Goal: Task Accomplishment & Management: Manage account settings

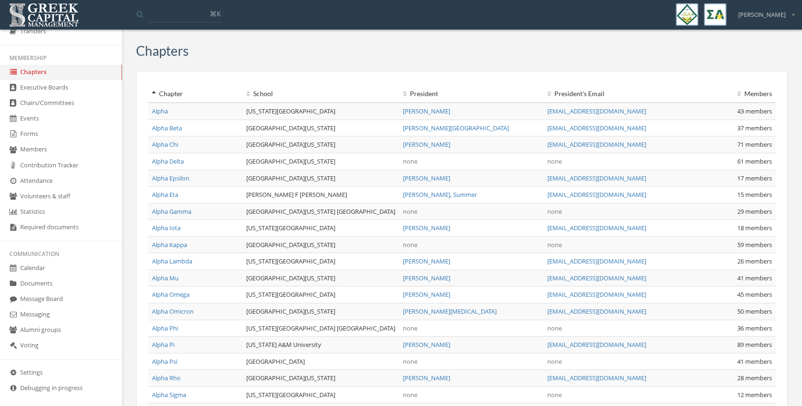
scroll to position [169, 0]
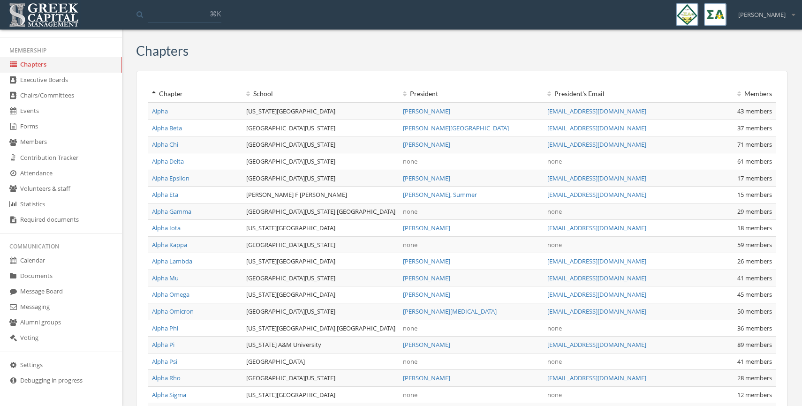
click at [47, 278] on link "Documents" at bounding box center [61, 276] width 122 height 15
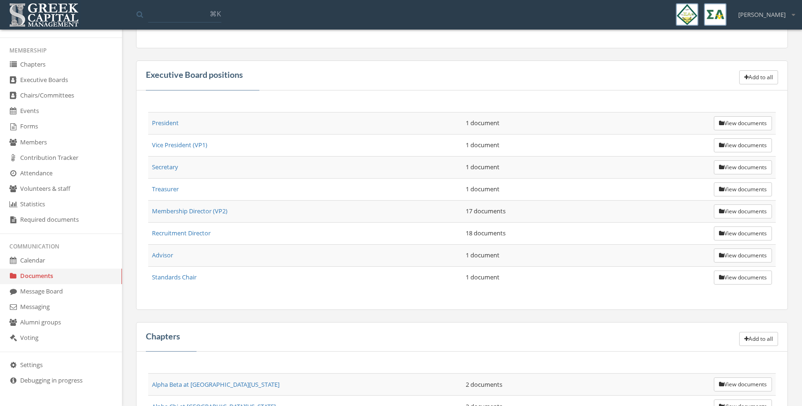
scroll to position [264, 0]
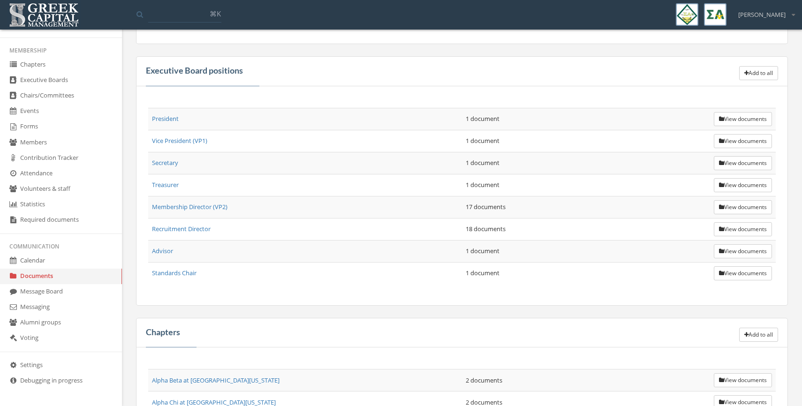
click at [727, 117] on button "View documents" at bounding box center [743, 119] width 58 height 14
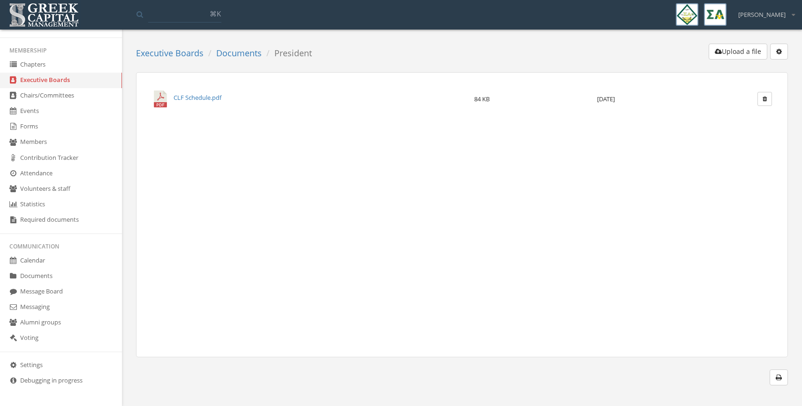
click at [235, 53] on link "Documents" at bounding box center [238, 52] width 45 height 11
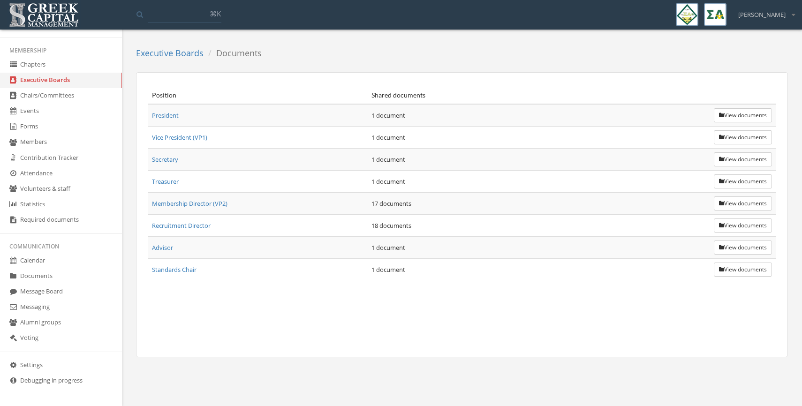
click at [43, 278] on link "Documents" at bounding box center [61, 276] width 122 height 15
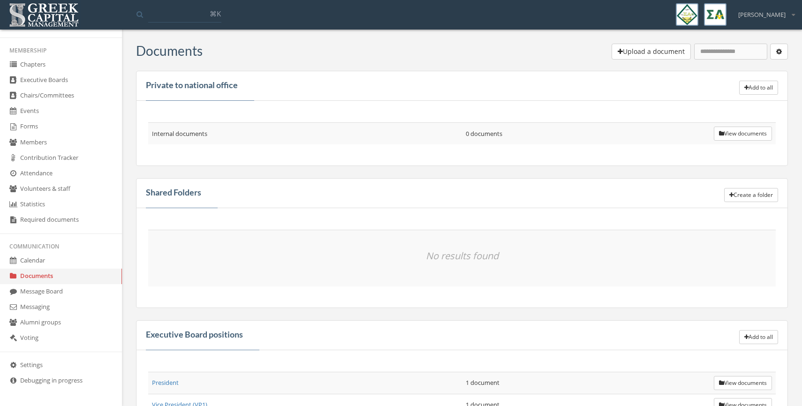
click at [747, 196] on button "Create a folder" at bounding box center [751, 195] width 54 height 14
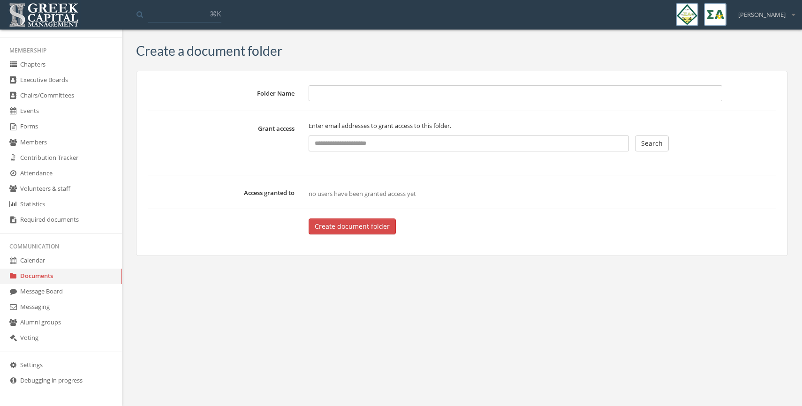
click at [328, 92] on input "Folder Name" at bounding box center [516, 93] width 414 height 16
click at [339, 152] on form "Folder Name [PERSON_NAME] access Enter email addresses to grant access to this …" at bounding box center [462, 159] width 628 height 149
click at [329, 136] on input "text" at bounding box center [469, 144] width 320 height 16
click at [315, 191] on span "no users have been granted access yet" at bounding box center [362, 193] width 107 height 8
click at [355, 157] on form "Folder Name [PERSON_NAME] access Enter email addresses to grant access to this …" at bounding box center [462, 159] width 628 height 149
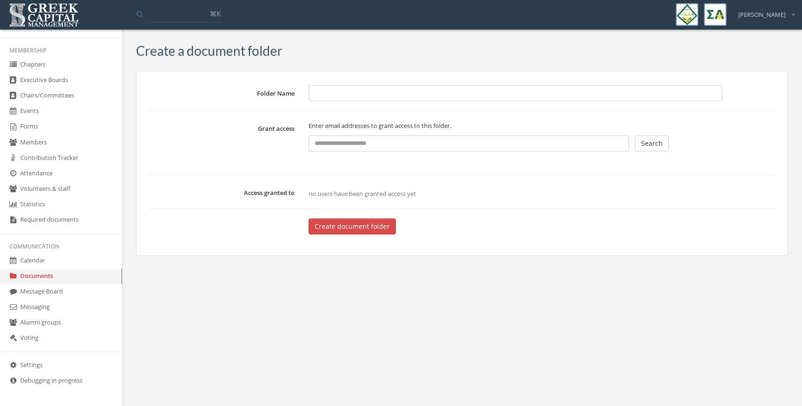
click at [358, 144] on input "text" at bounding box center [469, 144] width 320 height 16
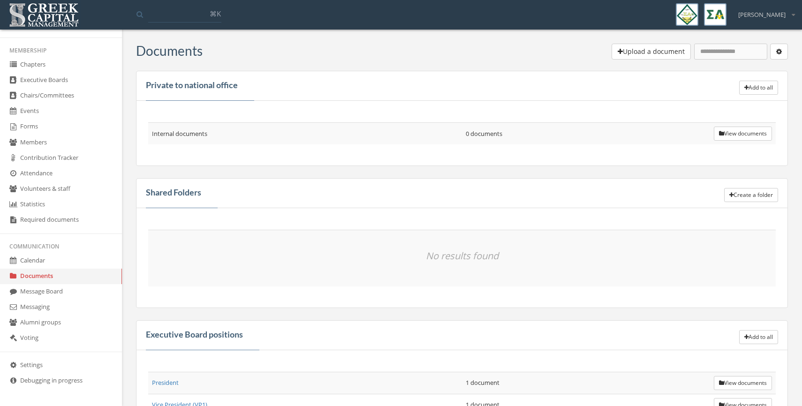
click at [646, 53] on button "Upload a document" at bounding box center [651, 52] width 79 height 16
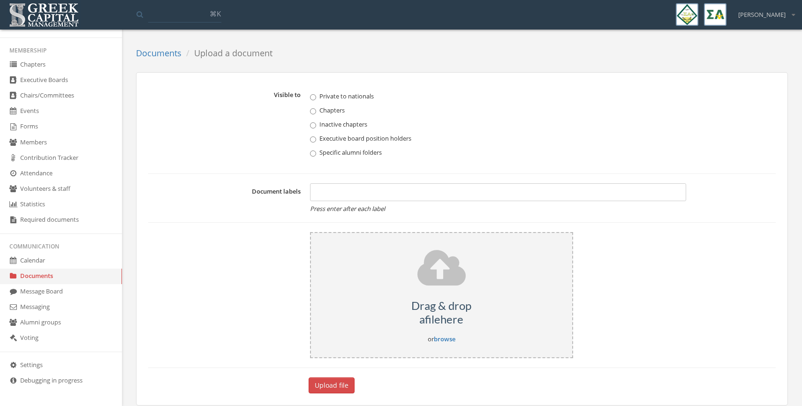
click at [316, 191] on input "text" at bounding box center [316, 193] width 1 height 9
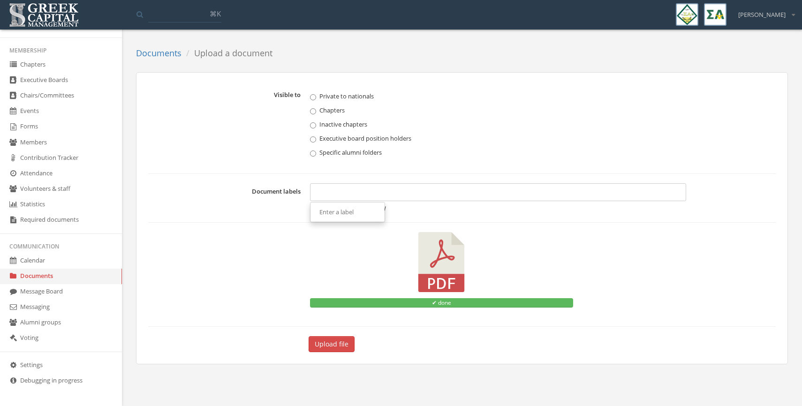
click at [376, 188] on div at bounding box center [498, 192] width 377 height 18
click at [353, 192] on div at bounding box center [498, 192] width 377 height 18
click at [355, 188] on div at bounding box center [498, 192] width 377 height 18
type input "**********"
click at [392, 148] on label "Specific alumni folders" at bounding box center [498, 152] width 377 height 9
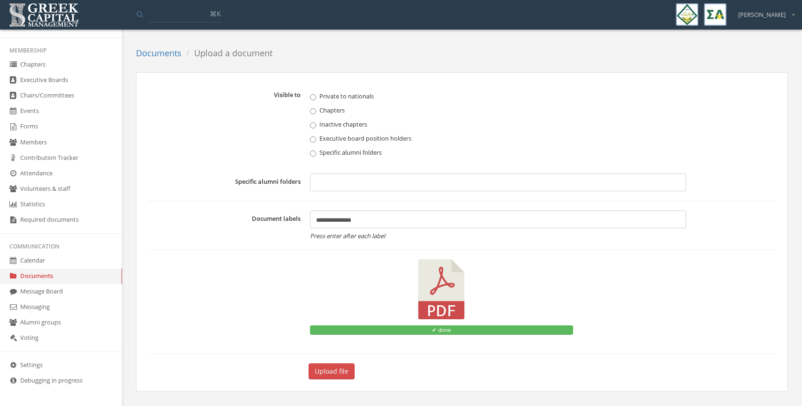
click at [324, 113] on label "Chapters" at bounding box center [498, 110] width 377 height 9
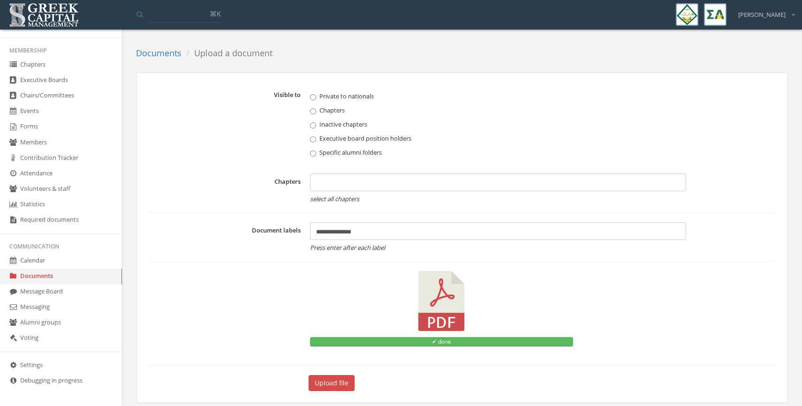
click at [328, 184] on div at bounding box center [498, 183] width 377 height 18
click at [270, 174] on label "Chapters" at bounding box center [226, 189] width 157 height 30
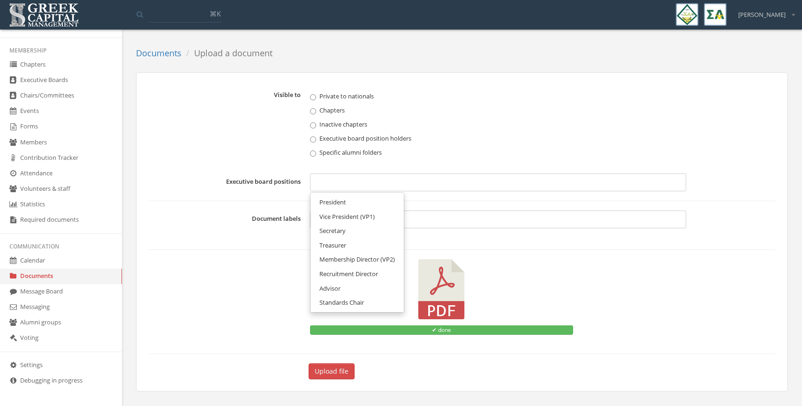
click at [326, 182] on div at bounding box center [498, 183] width 377 height 18
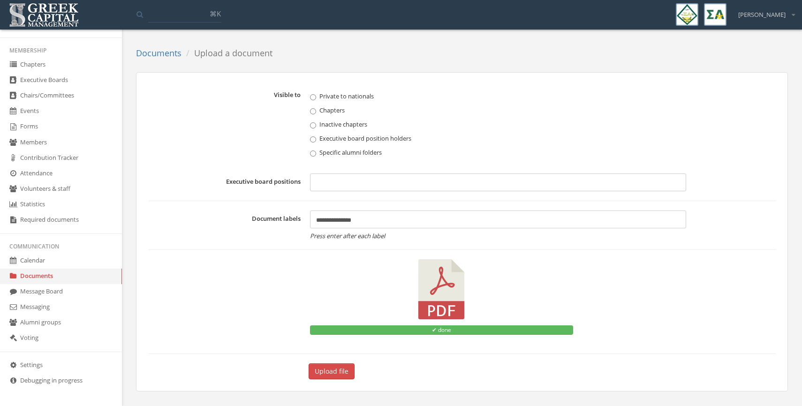
click at [237, 131] on label "Visible to" at bounding box center [226, 125] width 157 height 77
click at [317, 112] on label "Chapters" at bounding box center [498, 110] width 377 height 9
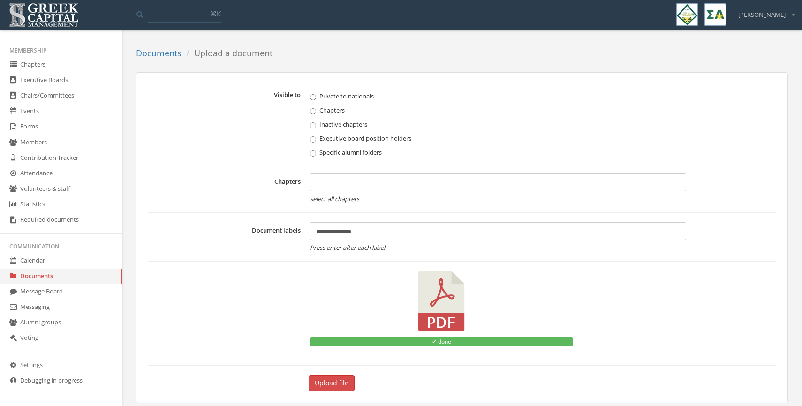
click at [333, 184] on div at bounding box center [498, 183] width 377 height 18
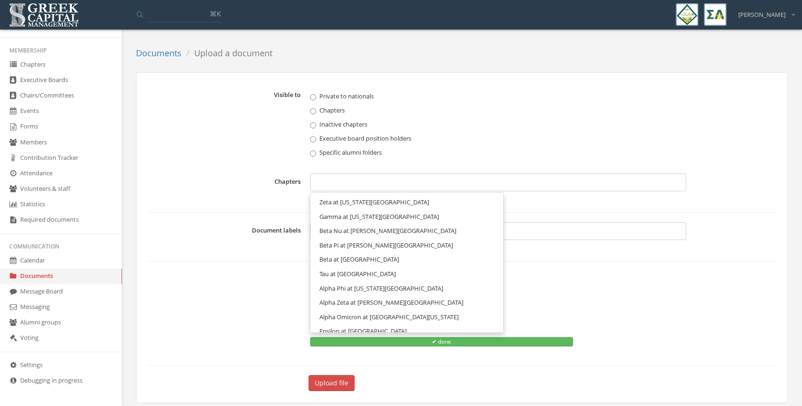
click at [328, 205] on span "Zeta at [US_STATE][GEOGRAPHIC_DATA]" at bounding box center [374, 202] width 110 height 8
click at [464, 189] on div "Zeta at [US_STATE][GEOGRAPHIC_DATA] ×" at bounding box center [498, 183] width 377 height 18
click at [402, 201] on span "Gamma at [US_STATE][GEOGRAPHIC_DATA]" at bounding box center [379, 202] width 120 height 8
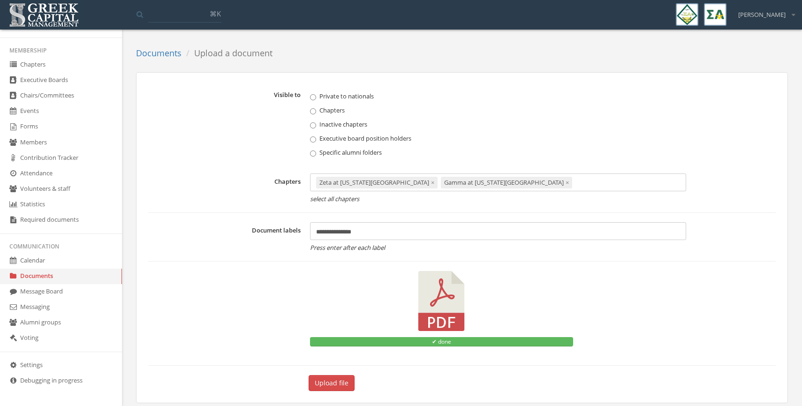
click at [431, 184] on span "×" at bounding box center [432, 182] width 3 height 8
click at [416, 184] on div "Gamma at [US_STATE][GEOGRAPHIC_DATA] ×" at bounding box center [382, 183] width 132 height 12
click at [441, 185] on span "×" at bounding box center [442, 182] width 3 height 8
click at [331, 183] on div at bounding box center [498, 183] width 377 height 18
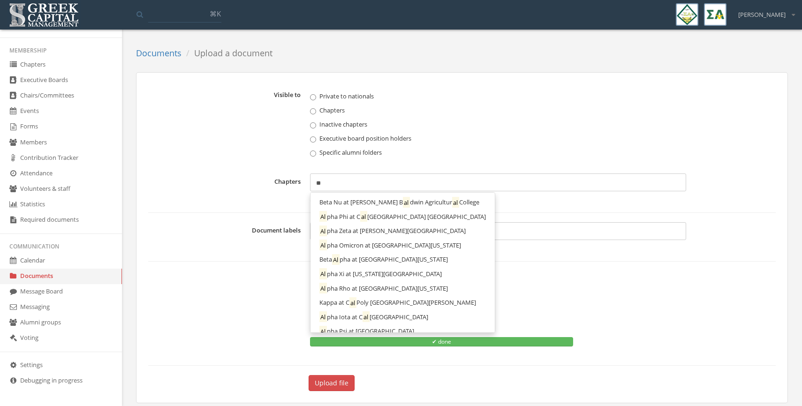
type input "*"
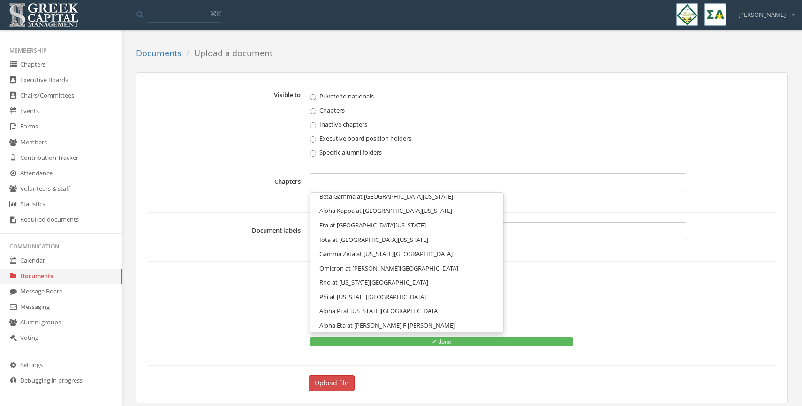
scroll to position [869, 0]
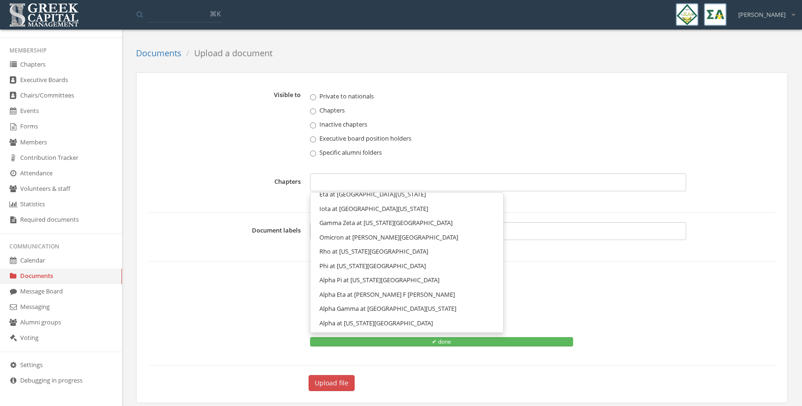
click at [405, 323] on link "Alpha at [US_STATE][GEOGRAPHIC_DATA]" at bounding box center [407, 323] width 186 height 15
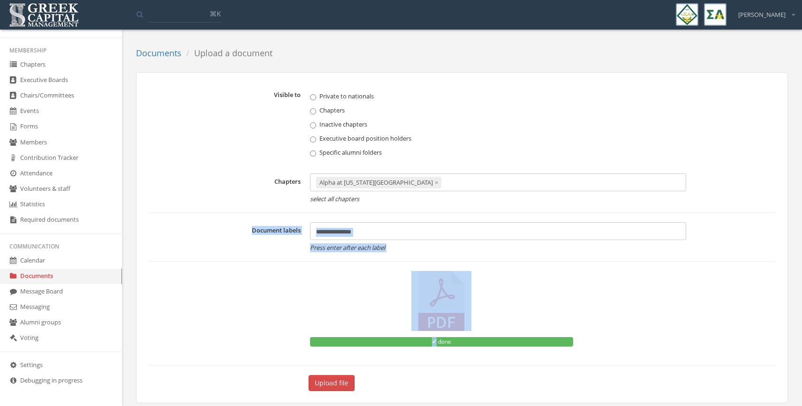
click at [405, 323] on div "✔ done" at bounding box center [442, 309] width 264 height 76
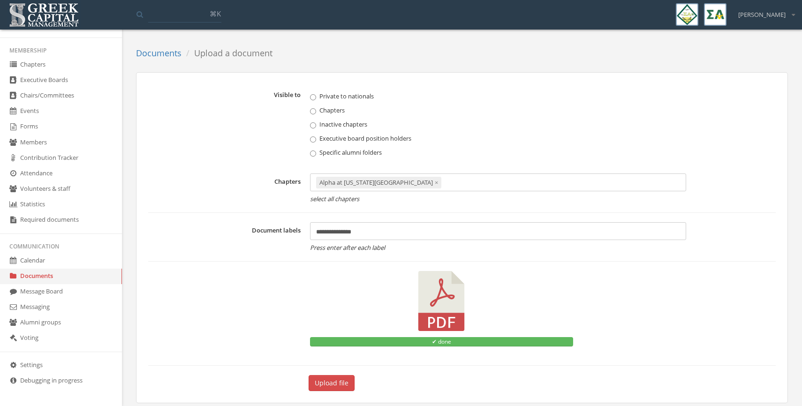
click at [433, 192] on div "Alpha at [US_STATE][GEOGRAPHIC_DATA] × select all chapters" at bounding box center [498, 189] width 377 height 30
click at [435, 184] on span "×" at bounding box center [436, 182] width 3 height 8
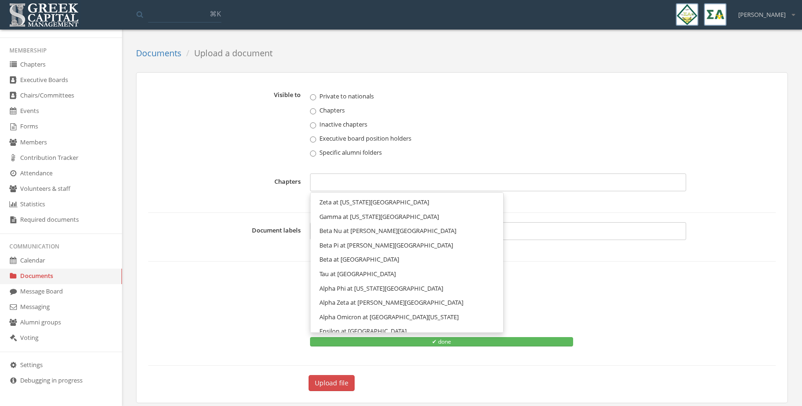
click at [23, 70] on link "Chapters" at bounding box center [61, 64] width 122 height 15
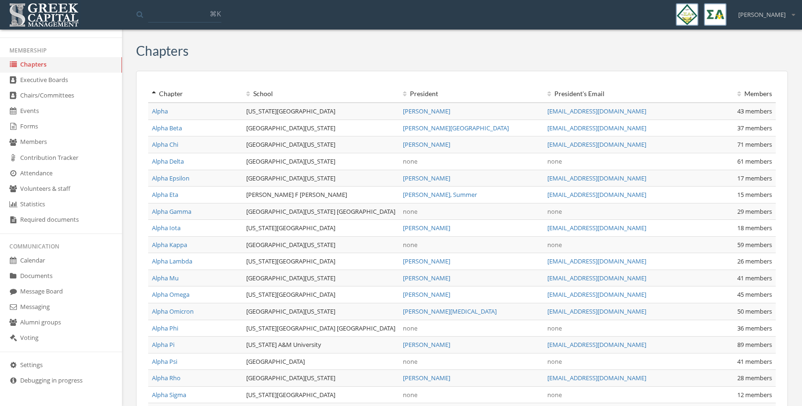
click at [171, 12] on input at bounding box center [184, 14] width 73 height 17
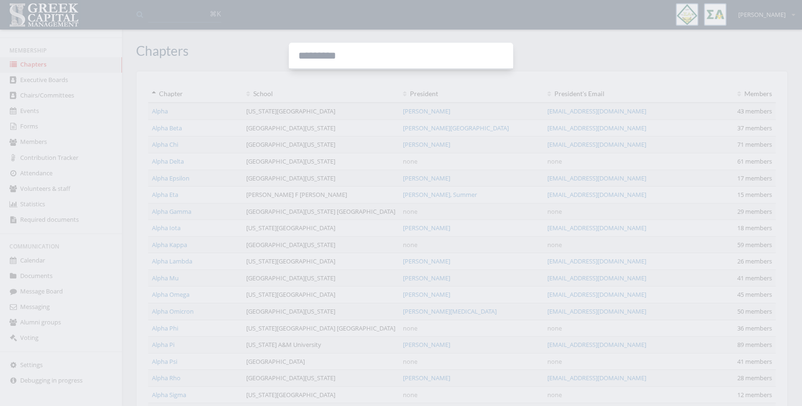
click at [343, 60] on input at bounding box center [401, 56] width 224 height 26
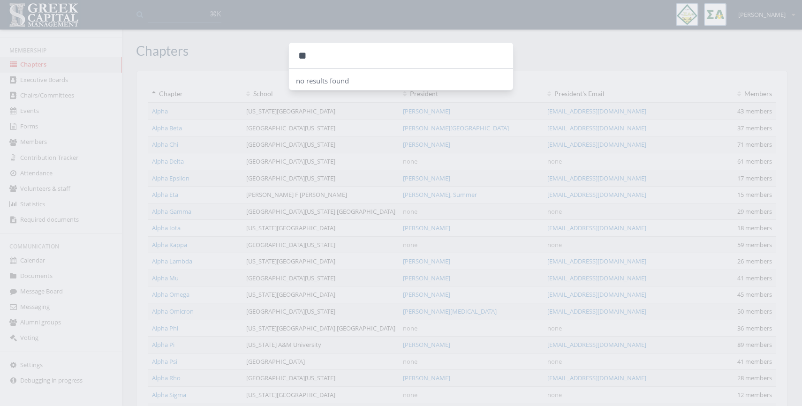
type input "*"
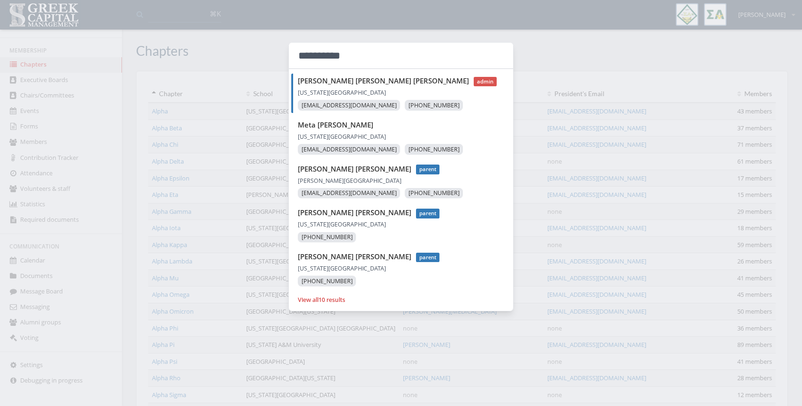
type input "**********"
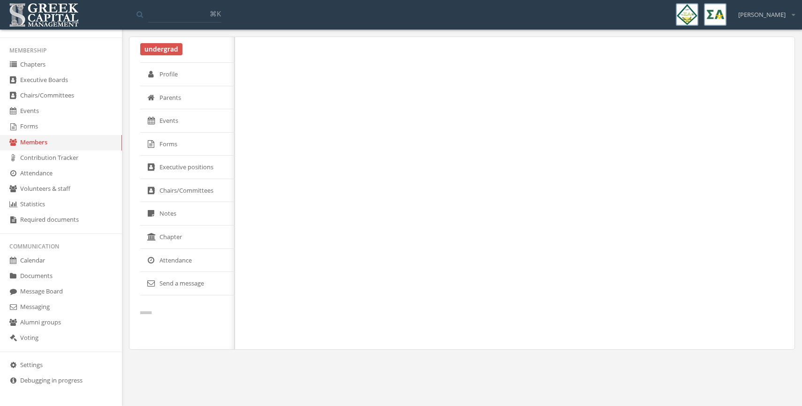
select select "******"
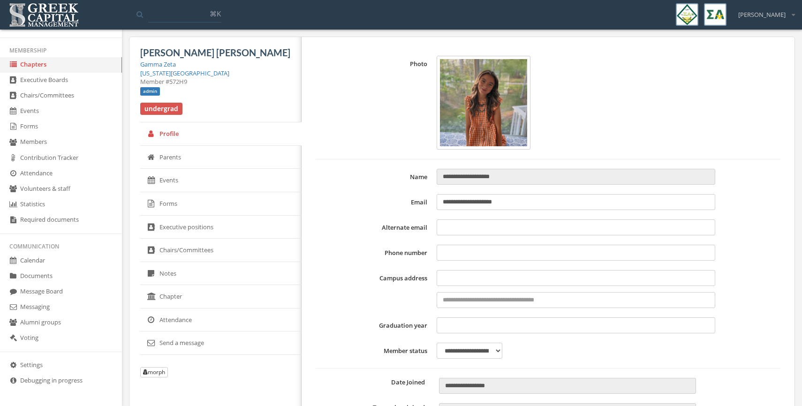
type input "**********"
type input "****"
click at [174, 20] on input at bounding box center [184, 14] width 73 height 17
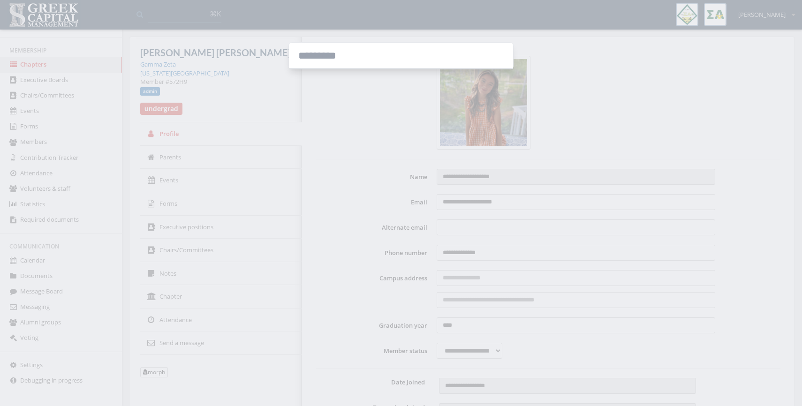
click at [41, 63] on div at bounding box center [401, 203] width 802 height 406
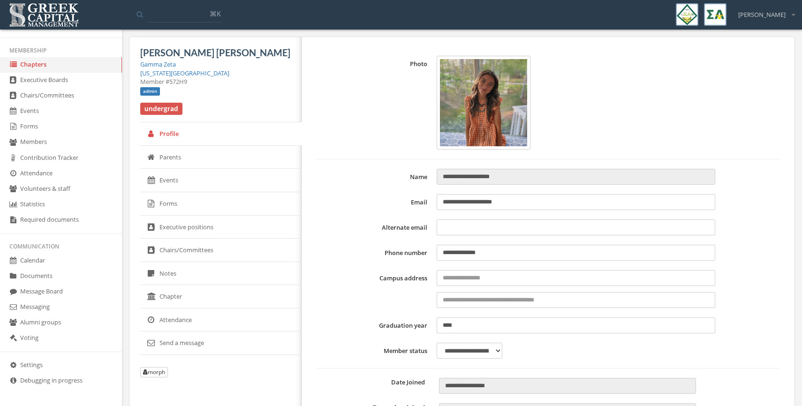
click at [44, 63] on link "Chapters" at bounding box center [61, 64] width 122 height 15
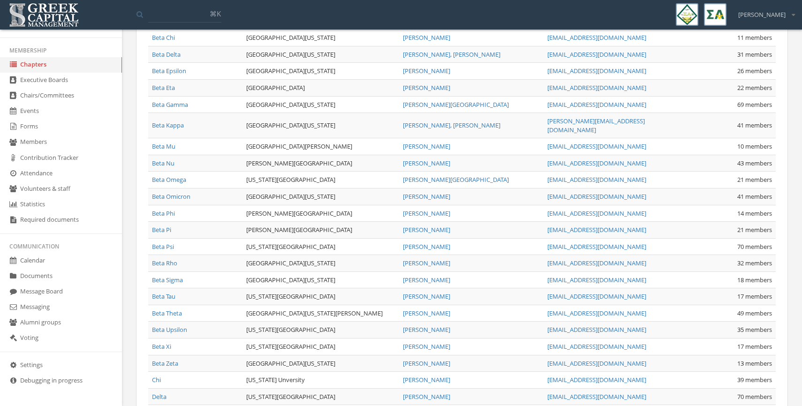
scroll to position [487, 0]
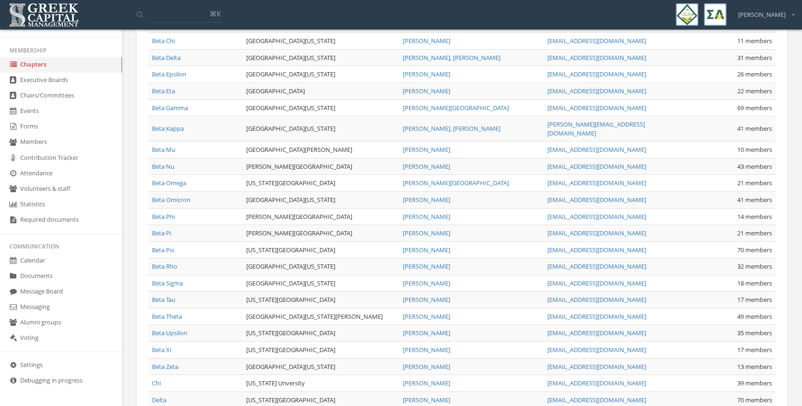
click at [170, 105] on link "Beta Gamma" at bounding box center [170, 108] width 36 height 8
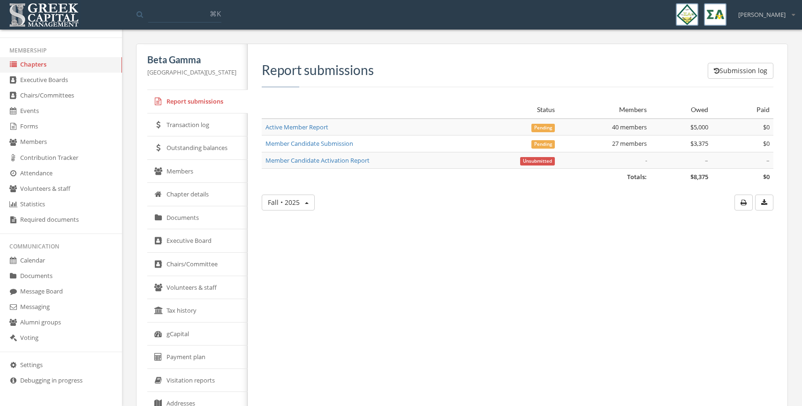
click at [180, 241] on link "Executive Board" at bounding box center [197, 240] width 100 height 23
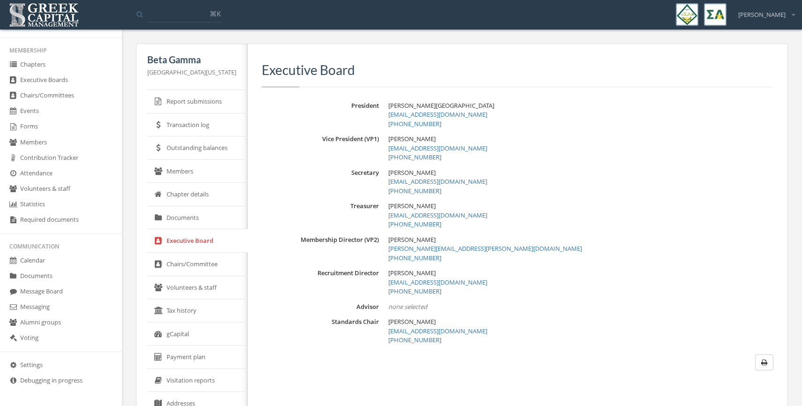
click at [401, 311] on dl "President [PERSON_NAME][GEOGRAPHIC_DATA] [EMAIL_ADDRESS][DOMAIN_NAME] [PHONE_NU…" at bounding box center [518, 223] width 512 height 244
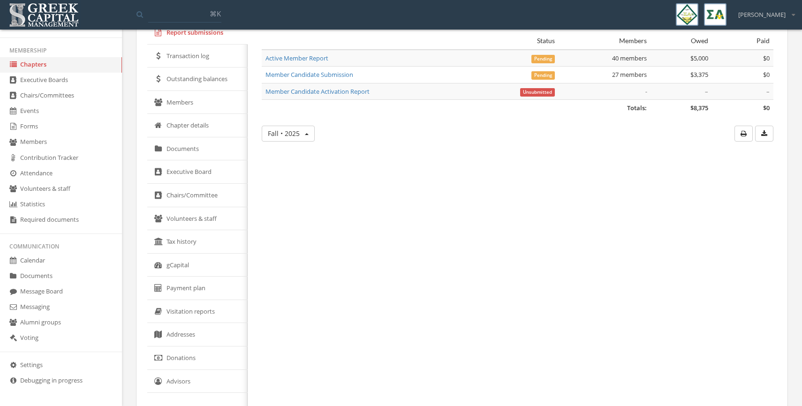
scroll to position [98, 0]
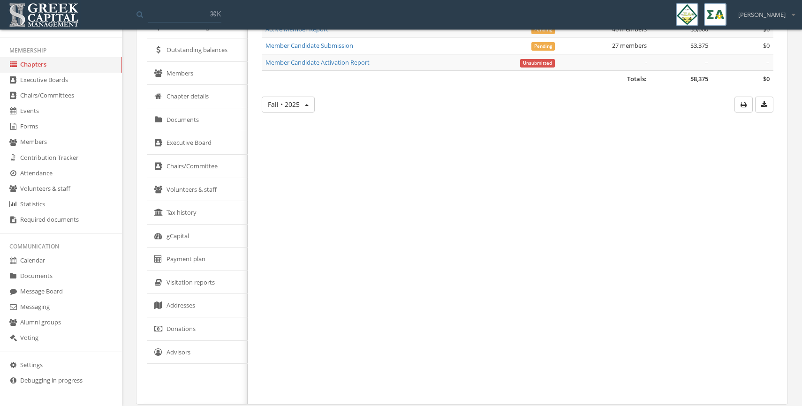
click at [30, 126] on link "Forms" at bounding box center [61, 126] width 122 height 15
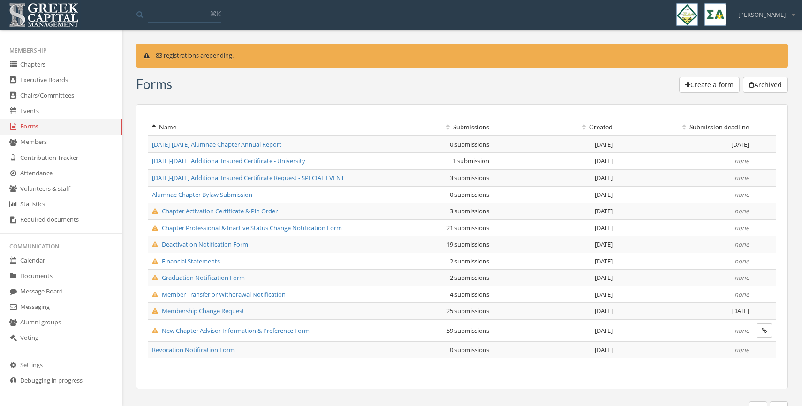
click at [197, 335] on td "New Chapter Advisor Information & Preference Form" at bounding box center [252, 331] width 209 height 22
click at [197, 329] on span "New Chapter Advisor Information & Preference Form" at bounding box center [231, 330] width 158 height 8
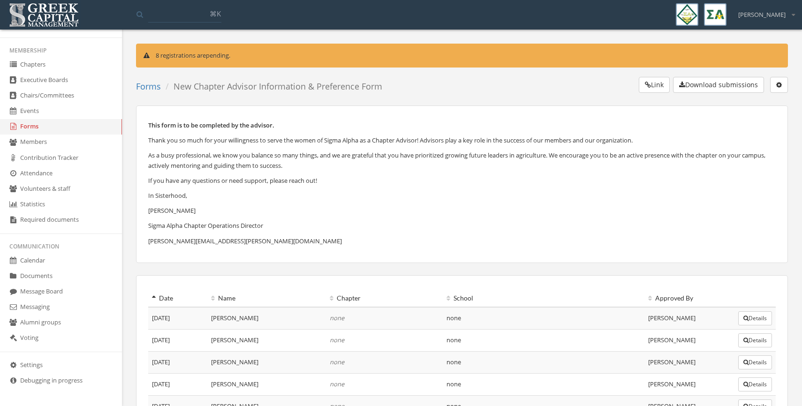
click at [713, 88] on button "Download submissions" at bounding box center [718, 85] width 91 height 16
click at [32, 63] on link "Chapters" at bounding box center [61, 64] width 122 height 15
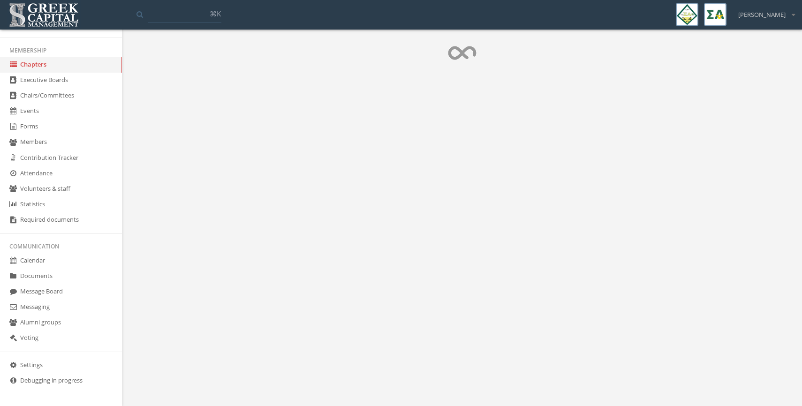
click at [32, 63] on link "Chapters" at bounding box center [61, 64] width 122 height 15
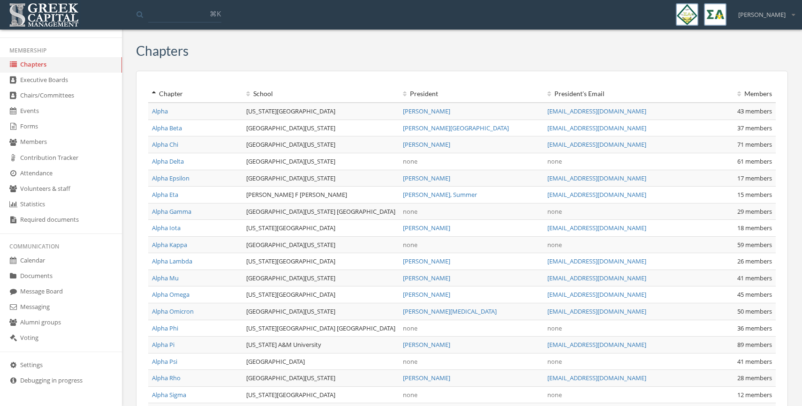
click at [161, 18] on input at bounding box center [184, 14] width 73 height 17
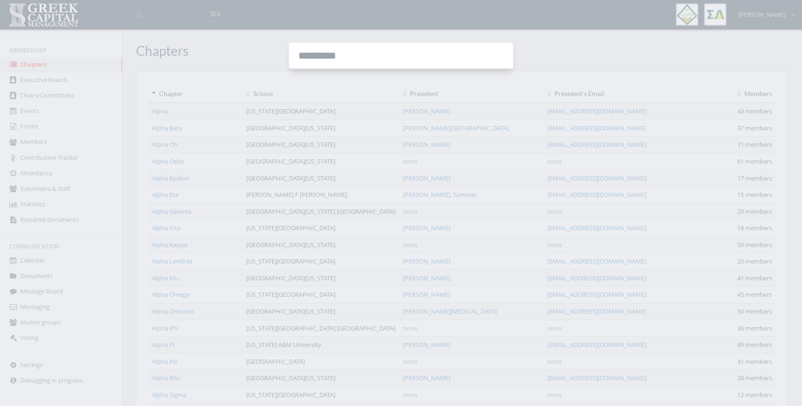
click at [177, 65] on div at bounding box center [401, 203] width 802 height 406
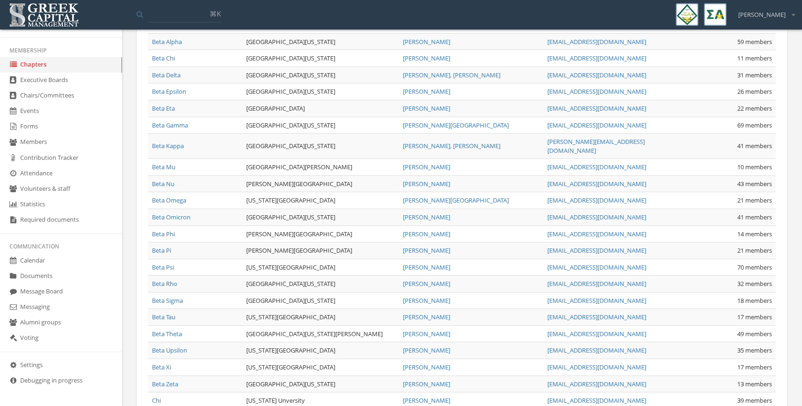
scroll to position [469, 0]
click at [164, 181] on link "Beta Nu" at bounding box center [163, 185] width 23 height 8
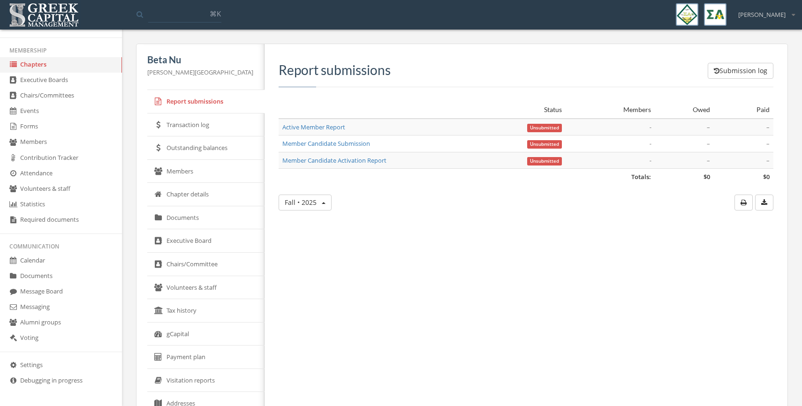
click at [198, 242] on link "Executive Board" at bounding box center [205, 240] width 117 height 23
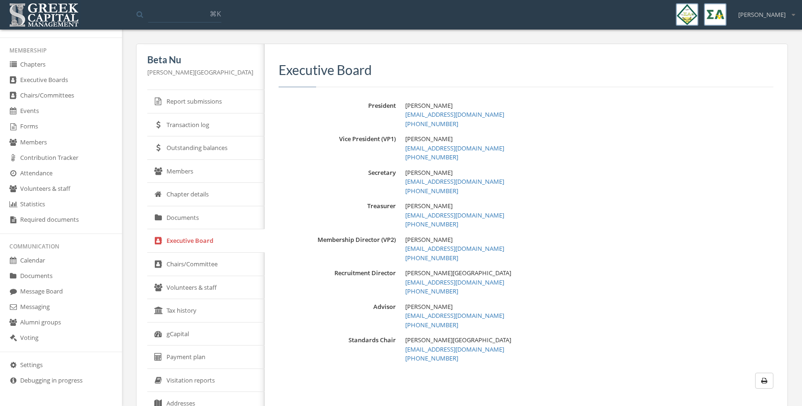
click at [34, 69] on link "Chapters" at bounding box center [61, 64] width 122 height 15
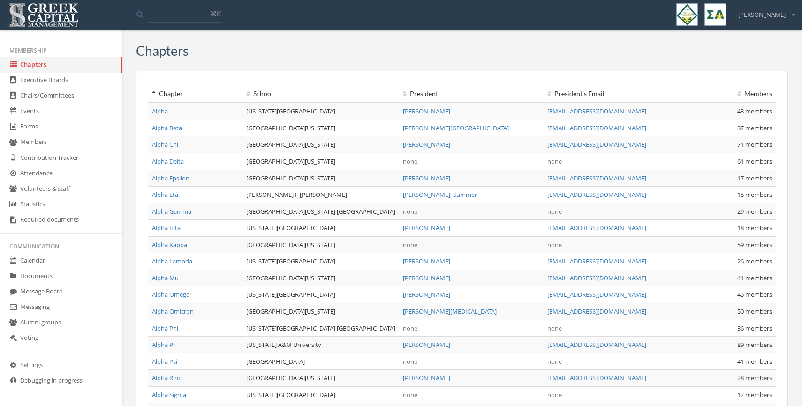
click at [246, 94] on icon at bounding box center [248, 94] width 4 height 7
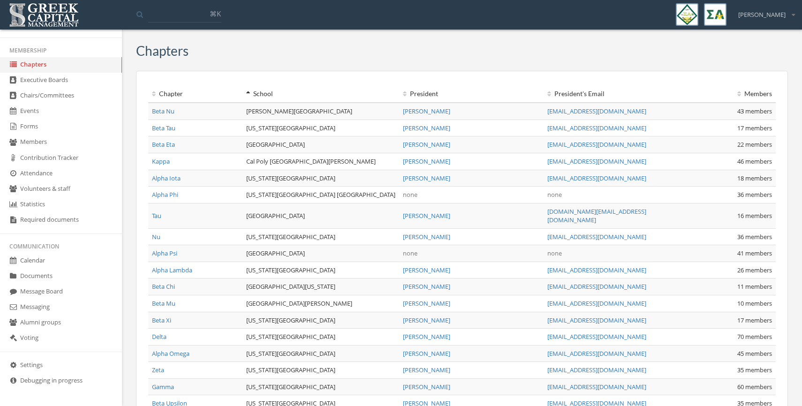
click at [156, 212] on link "Tau" at bounding box center [156, 216] width 9 height 8
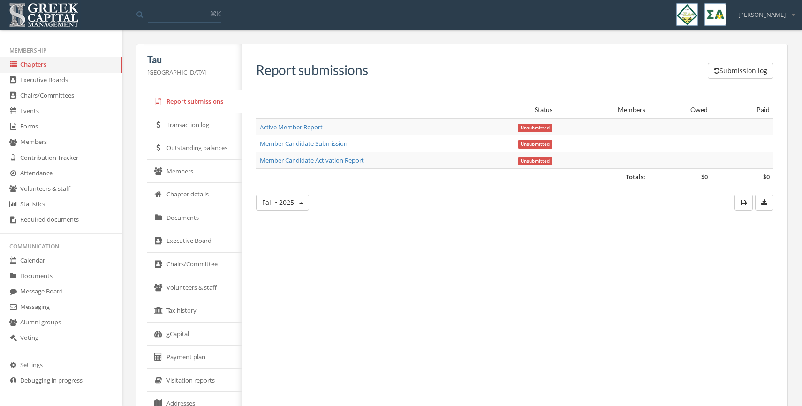
click at [193, 243] on link "Executive Board" at bounding box center [194, 240] width 95 height 23
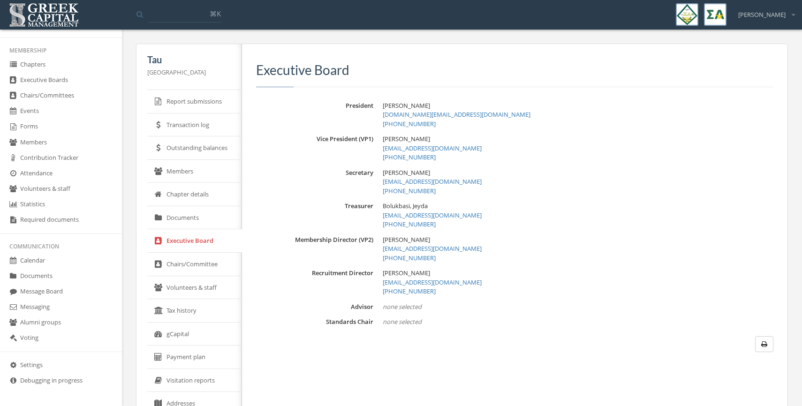
click at [181, 288] on link "Volunteers & staff" at bounding box center [194, 287] width 95 height 23
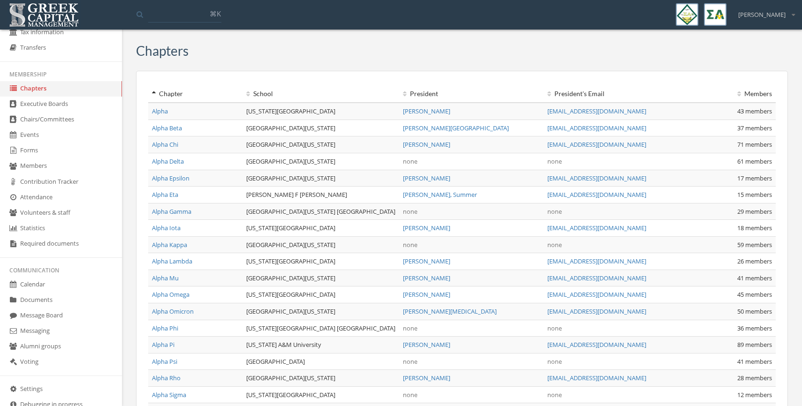
scroll to position [169, 0]
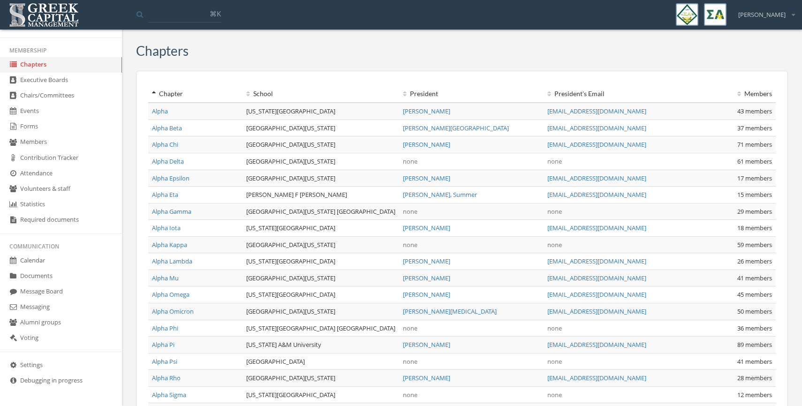
click at [47, 276] on link "Documents" at bounding box center [61, 276] width 122 height 15
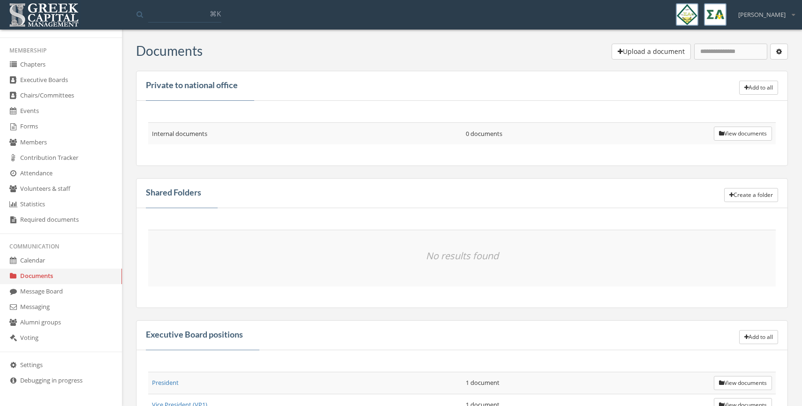
click at [616, 52] on button "Upload a document" at bounding box center [651, 52] width 79 height 16
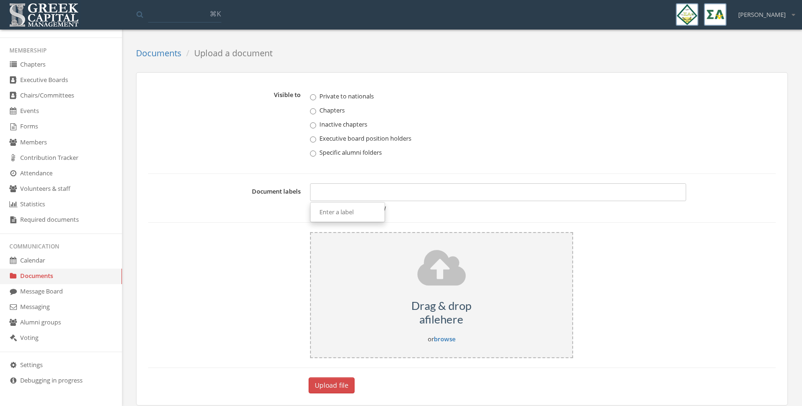
click at [328, 193] on div at bounding box center [498, 192] width 377 height 18
type input "******"
click at [431, 220] on form "Visible to Private to nationals Chapters Inactive chapters Executive board posi…" at bounding box center [462, 240] width 628 height 307
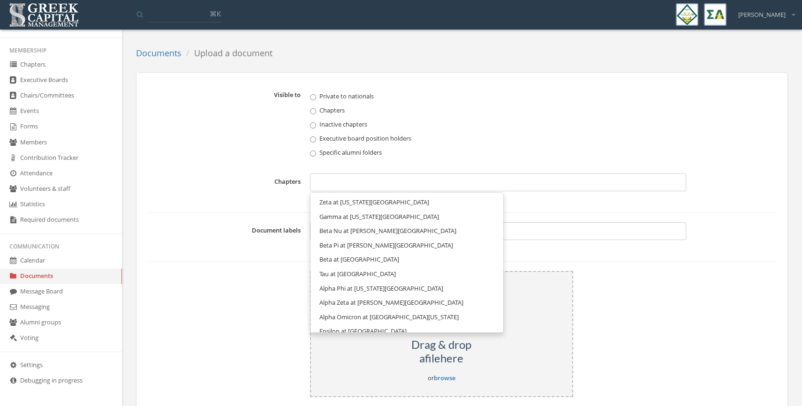
click at [320, 177] on div at bounding box center [498, 183] width 377 height 18
click at [324, 201] on span "Zeta at [US_STATE][GEOGRAPHIC_DATA]" at bounding box center [374, 202] width 110 height 8
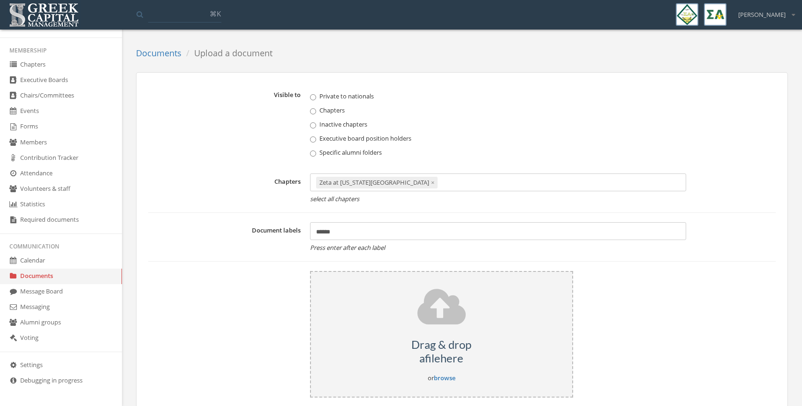
click at [457, 182] on div "Zeta at [US_STATE][GEOGRAPHIC_DATA] ×" at bounding box center [498, 183] width 377 height 18
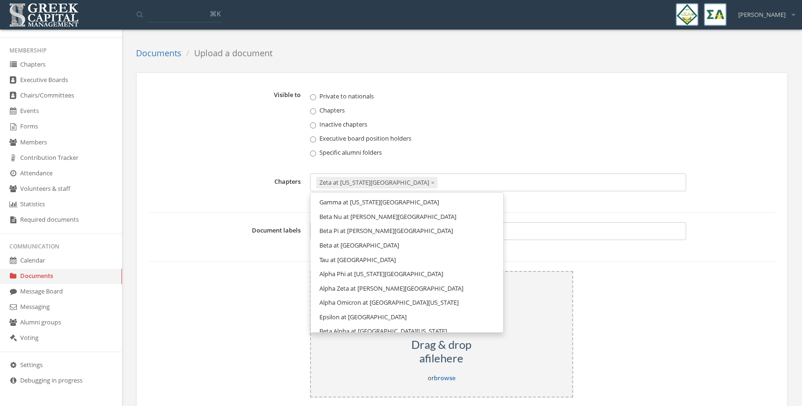
click at [433, 205] on link "Gamma at [US_STATE][GEOGRAPHIC_DATA]" at bounding box center [407, 202] width 186 height 15
click at [554, 189] on div "Zeta at Louisiana State University × Gamma at Michigan State University ×" at bounding box center [498, 183] width 377 height 18
click at [456, 199] on span "Beta Nu at [PERSON_NAME][GEOGRAPHIC_DATA]" at bounding box center [387, 202] width 137 height 8
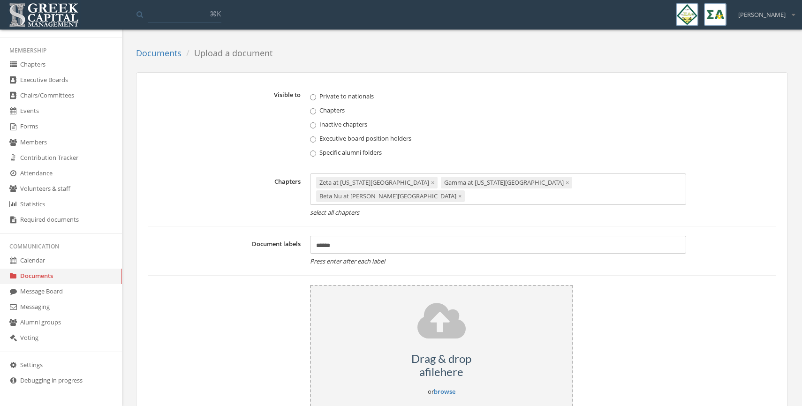
click at [545, 201] on div "Zeta at Louisiana State University × Gamma at Michigan State University × Beta …" at bounding box center [498, 189] width 377 height 31
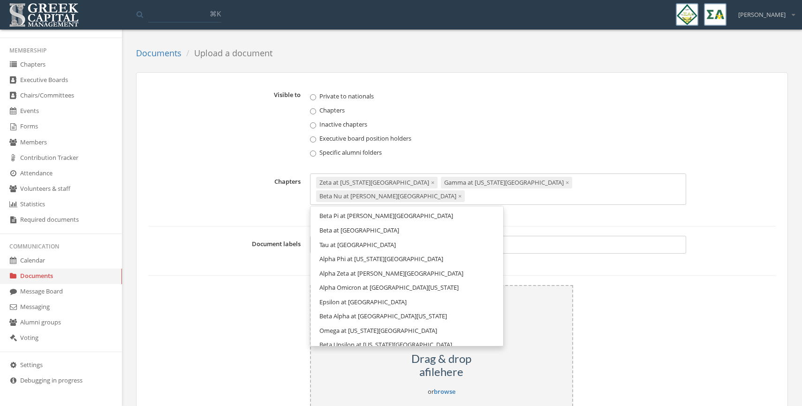
click at [418, 221] on link "Beta Pi at [PERSON_NAME][GEOGRAPHIC_DATA]" at bounding box center [407, 216] width 186 height 15
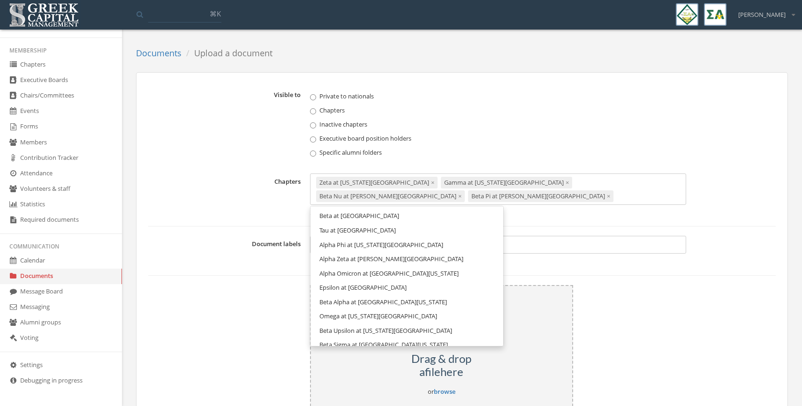
click at [615, 200] on div "Zeta at Louisiana State University × Gamma at Michigan State University × Beta …" at bounding box center [498, 189] width 377 height 31
click at [437, 221] on link "Beta at [GEOGRAPHIC_DATA]" at bounding box center [407, 216] width 186 height 15
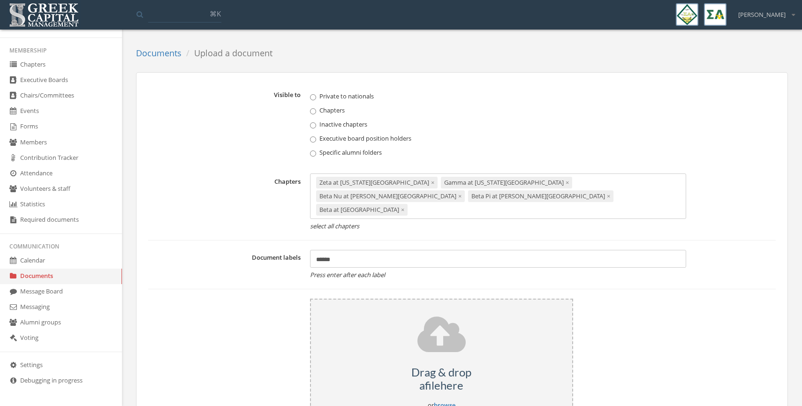
click at [595, 209] on div "Zeta at Louisiana State University × Gamma at Michigan State University × Beta …" at bounding box center [498, 196] width 377 height 45
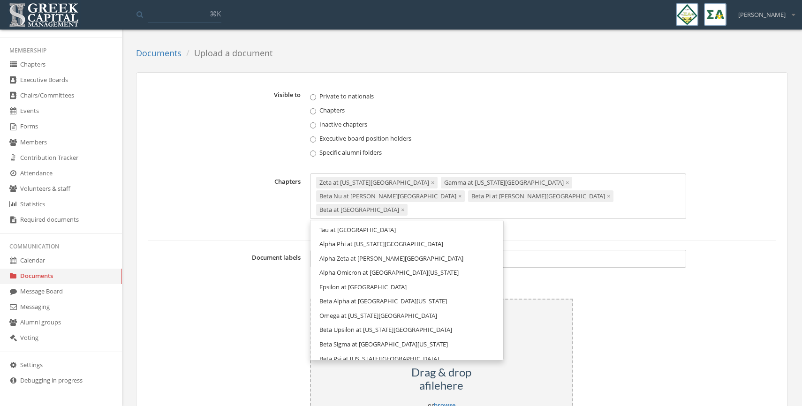
click at [416, 225] on link "Tau at [GEOGRAPHIC_DATA]" at bounding box center [407, 230] width 186 height 15
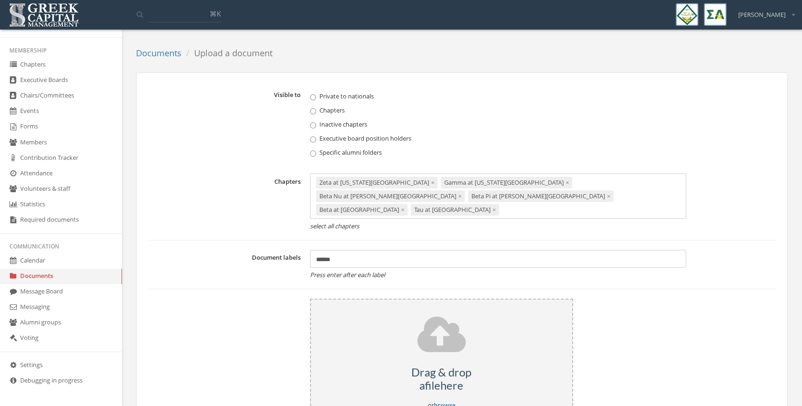
click at [527, 213] on div "Zeta at Louisiana State University × Gamma at Michigan State University × Beta …" at bounding box center [498, 196] width 377 height 45
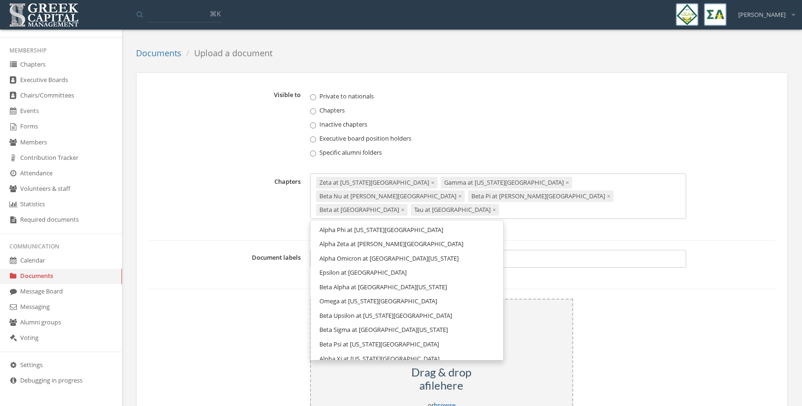
click at [456, 232] on link "Alpha Phi at [US_STATE][GEOGRAPHIC_DATA]" at bounding box center [407, 230] width 186 height 15
click at [650, 215] on div "Zeta at Louisiana State University × Gamma at Michigan State University × Beta …" at bounding box center [498, 196] width 377 height 45
click at [419, 233] on span "Alpha Zeta at [PERSON_NAME][GEOGRAPHIC_DATA]" at bounding box center [391, 230] width 144 height 8
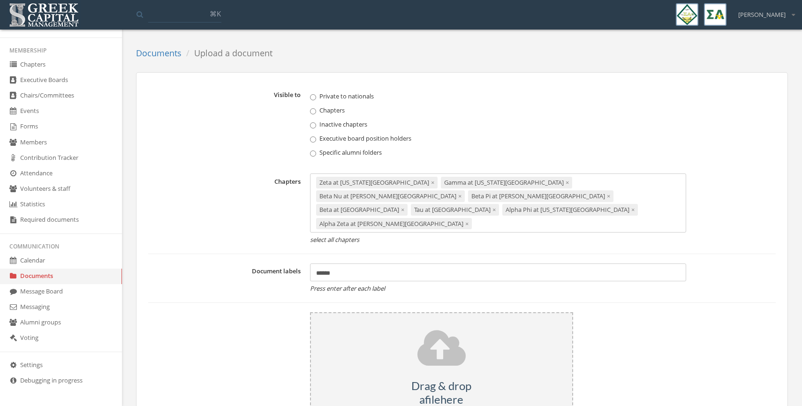
click at [474, 222] on div "Zeta at Louisiana State University × Gamma at Michigan State University × Beta …" at bounding box center [498, 203] width 377 height 59
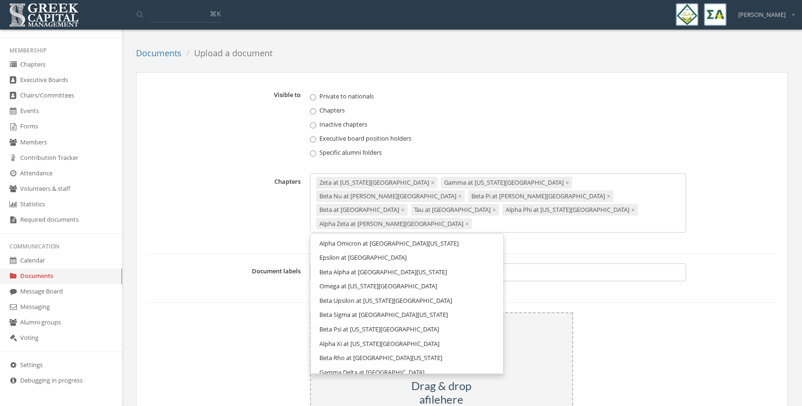
click at [433, 248] on link "Alpha Omicron at [GEOGRAPHIC_DATA][US_STATE]" at bounding box center [407, 243] width 186 height 15
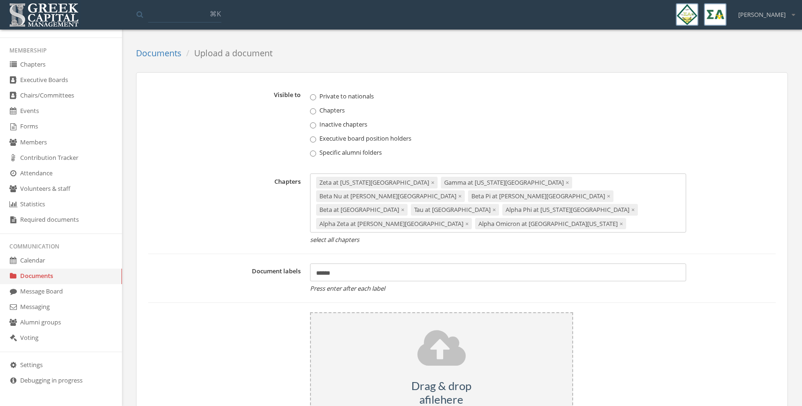
click at [585, 226] on div "Zeta at Louisiana State University × Gamma at Michigan State University × Beta …" at bounding box center [498, 203] width 377 height 59
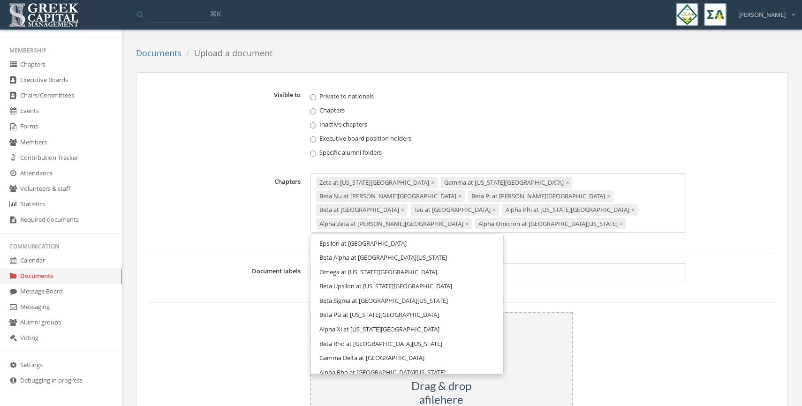
click at [431, 238] on link "Epsilon at [GEOGRAPHIC_DATA]" at bounding box center [407, 243] width 186 height 15
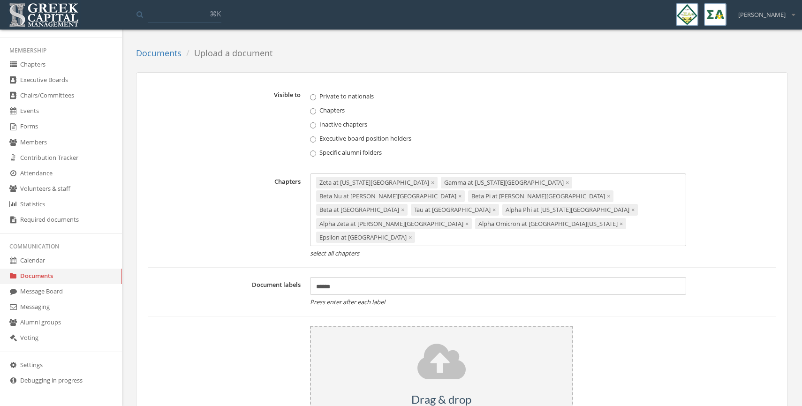
click at [653, 199] on div "Zeta at Louisiana State University × Gamma at Michigan State University × Beta …" at bounding box center [498, 210] width 377 height 73
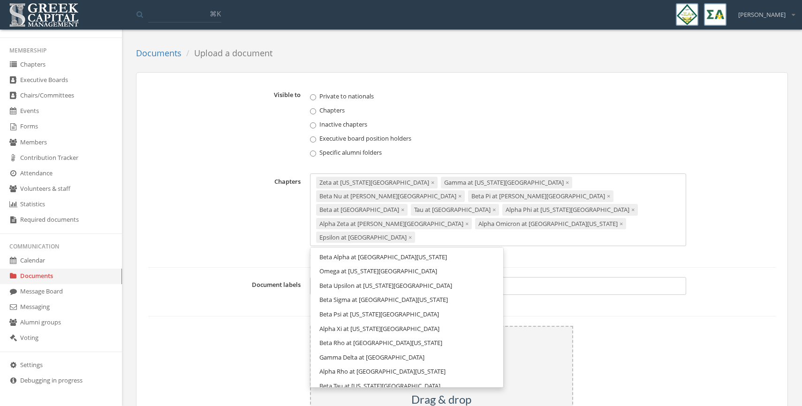
click at [442, 250] on link "Beta Alpha at [GEOGRAPHIC_DATA][US_STATE]" at bounding box center [407, 257] width 186 height 15
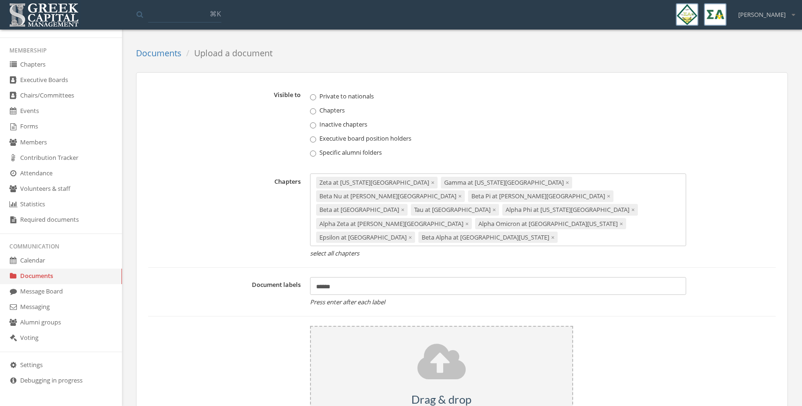
click at [446, 238] on div "Zeta at Louisiana State University × Gamma at Michigan State University × Beta …" at bounding box center [498, 210] width 377 height 73
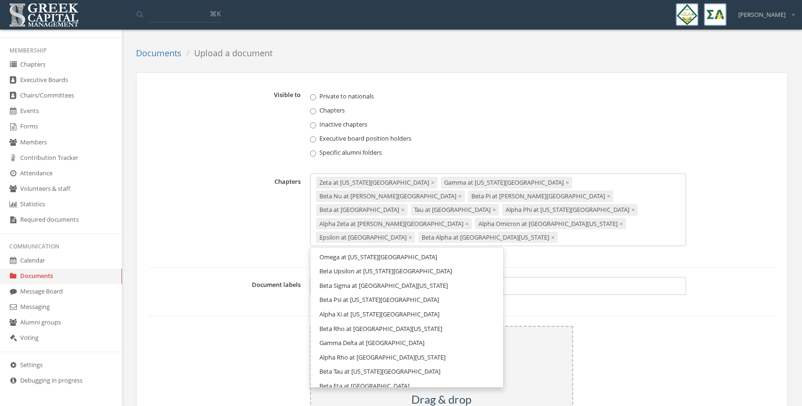
click at [437, 257] on link "Omega at [US_STATE][GEOGRAPHIC_DATA]" at bounding box center [407, 257] width 186 height 15
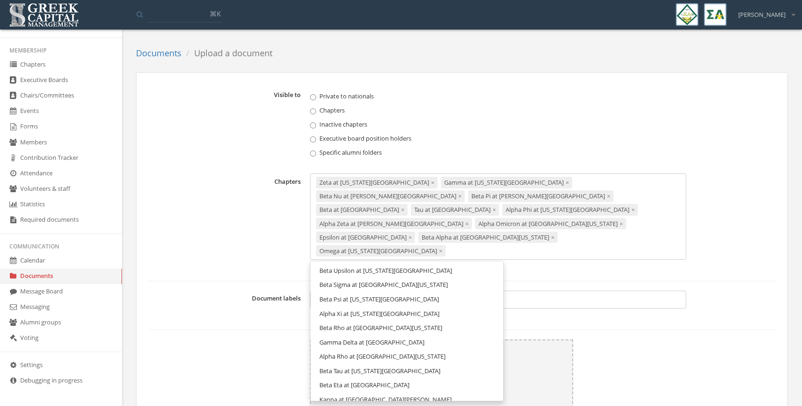
click at [581, 239] on div "Zeta at Louisiana State University × Gamma at Michigan State University × Beta …" at bounding box center [498, 217] width 377 height 86
click at [448, 264] on link "Beta Upsilon at [US_STATE][GEOGRAPHIC_DATA]" at bounding box center [407, 271] width 186 height 15
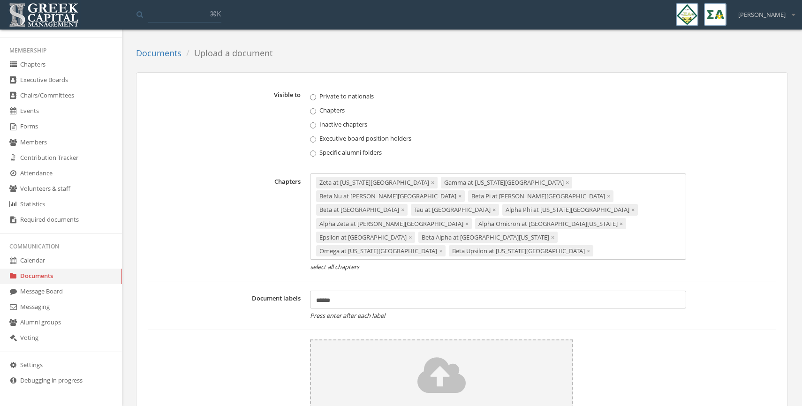
click at [561, 257] on div "Zeta at Louisiana State University × Gamma at Michigan State University × Beta …" at bounding box center [498, 217] width 377 height 86
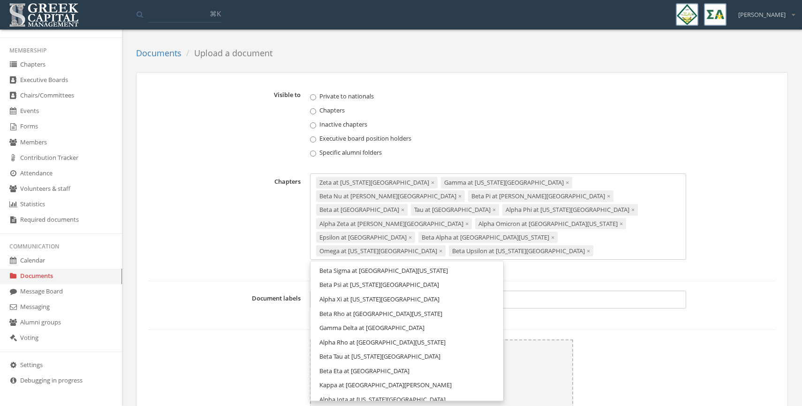
click at [449, 271] on link "Beta Sigma at [GEOGRAPHIC_DATA][US_STATE]" at bounding box center [407, 271] width 186 height 15
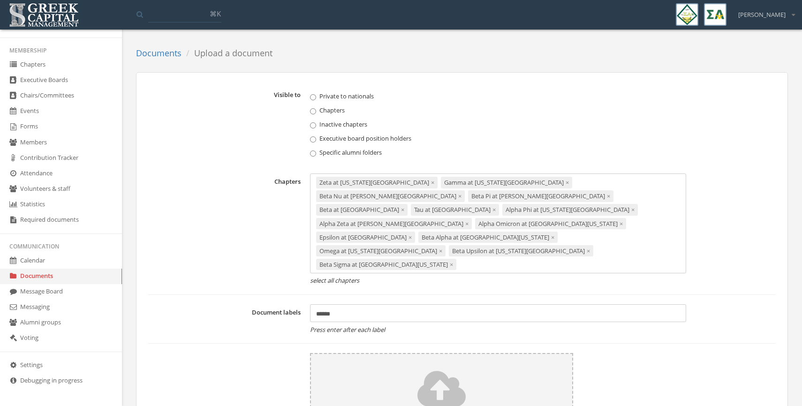
click at [603, 253] on div "Zeta at Louisiana State University × Gamma at Michigan State University × Beta …" at bounding box center [498, 224] width 377 height 100
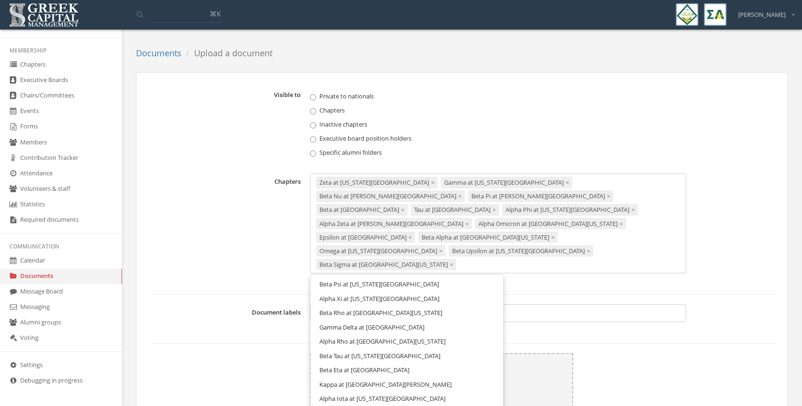
click at [440, 277] on link "Beta Psi at [US_STATE][GEOGRAPHIC_DATA]" at bounding box center [407, 284] width 186 height 15
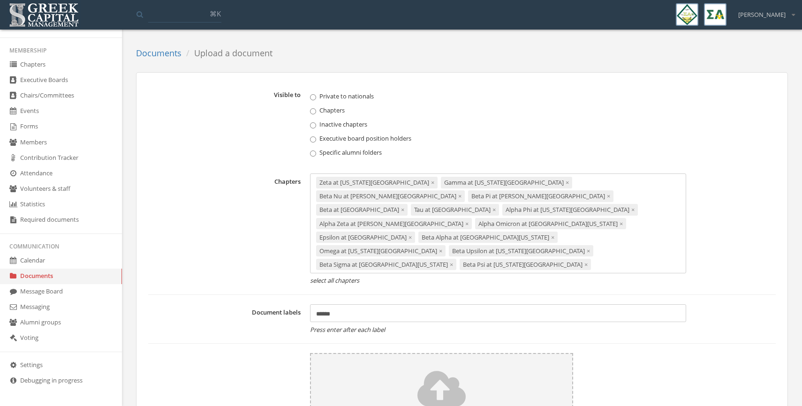
click at [605, 259] on div "Zeta at Louisiana State University × Gamma at Michigan State University × Beta …" at bounding box center [498, 224] width 377 height 100
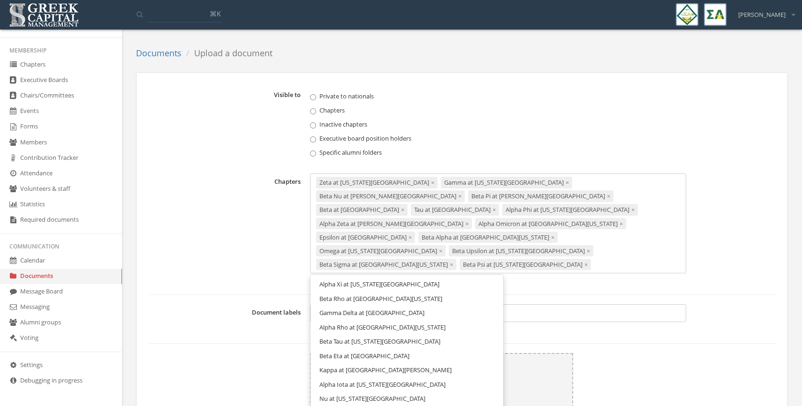
click at [433, 279] on link "Alpha Xi at [US_STATE][GEOGRAPHIC_DATA]" at bounding box center [407, 284] width 186 height 15
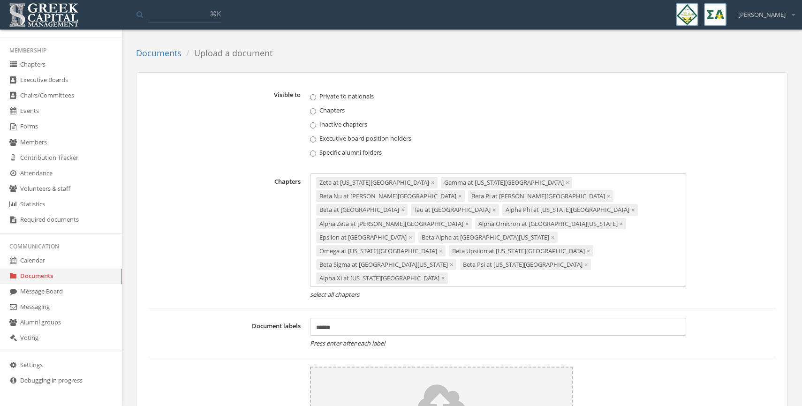
click at [581, 268] on div "Zeta at Louisiana State University × Gamma at Michigan State University × Beta …" at bounding box center [498, 231] width 377 height 114
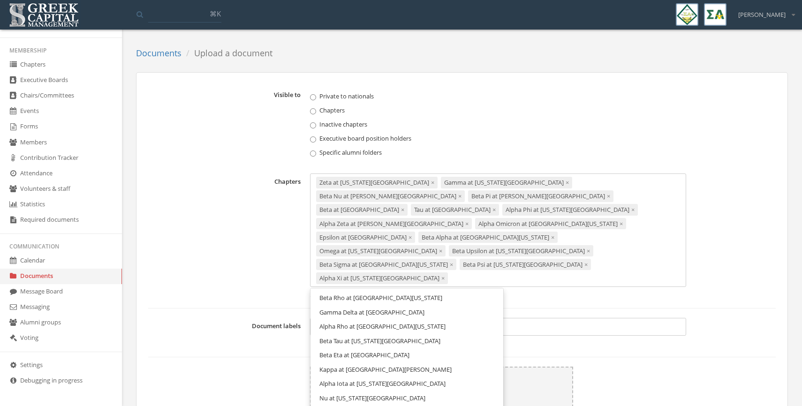
click at [470, 291] on link "Beta Rho at [GEOGRAPHIC_DATA][US_STATE]" at bounding box center [407, 298] width 186 height 15
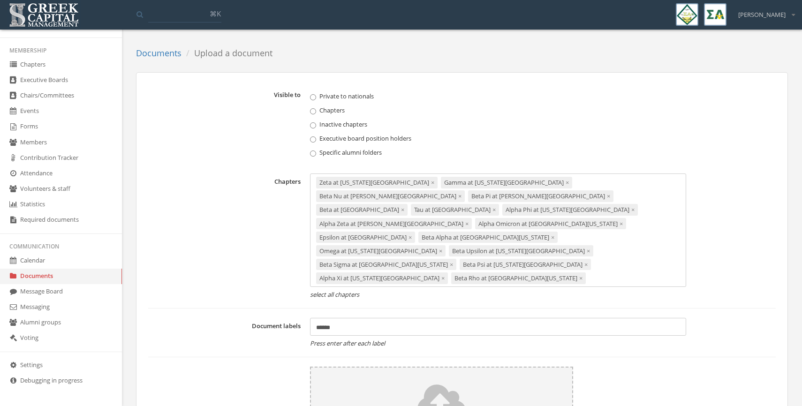
click at [513, 282] on div "Zeta at Louisiana State University × Gamma at Michigan State University × Beta …" at bounding box center [498, 231] width 377 height 114
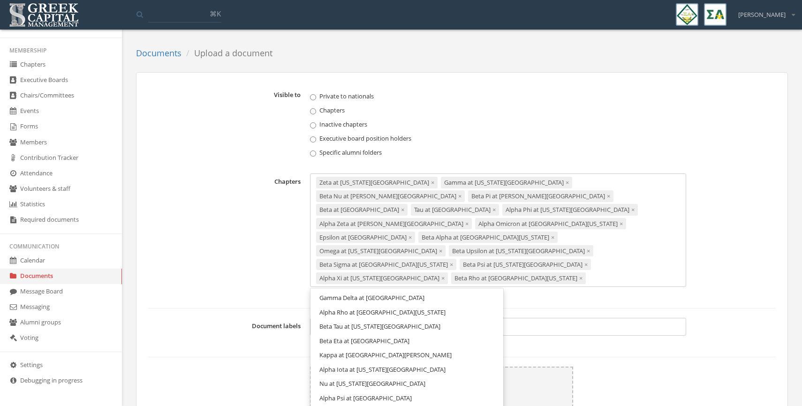
click at [440, 303] on link "Gamma Delta at [GEOGRAPHIC_DATA]" at bounding box center [407, 298] width 186 height 15
click at [567, 279] on div "Zeta at Louisiana State University × Gamma at Michigan State University × Beta …" at bounding box center [498, 237] width 377 height 127
click at [465, 304] on link "Alpha Rho at [GEOGRAPHIC_DATA][US_STATE]" at bounding box center [407, 311] width 186 height 15
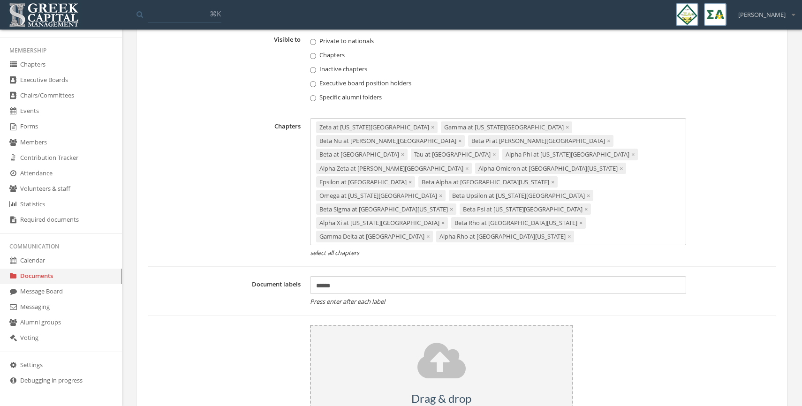
scroll to position [69, 0]
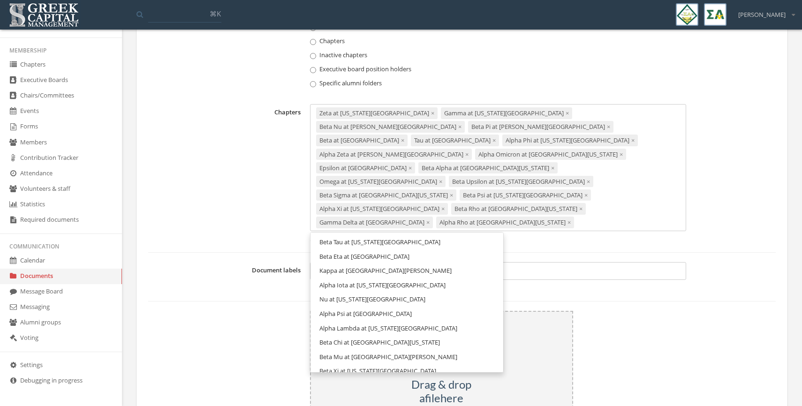
click at [679, 214] on div "Zeta at Louisiana State University × Gamma at Michigan State University × Beta …" at bounding box center [498, 167] width 377 height 127
click at [471, 235] on link "Beta Tau at [US_STATE][GEOGRAPHIC_DATA]" at bounding box center [407, 242] width 186 height 15
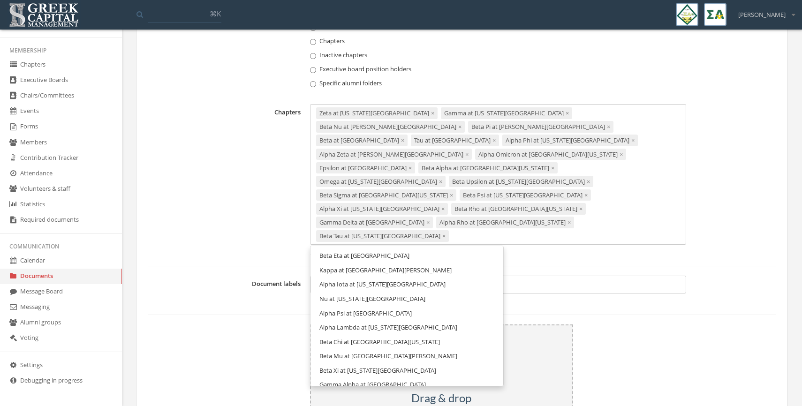
click at [512, 225] on div "Zeta at Louisiana State University × Gamma at Michigan State University × Beta …" at bounding box center [498, 174] width 377 height 141
click at [442, 249] on link "Beta Eta at [GEOGRAPHIC_DATA]" at bounding box center [407, 256] width 186 height 15
click at [541, 224] on div "Zeta at Louisiana State University × Gamma at Michigan State University × Beta …" at bounding box center [498, 174] width 377 height 141
click at [469, 249] on link "Kappa at [GEOGRAPHIC_DATA][PERSON_NAME]" at bounding box center [407, 256] width 186 height 15
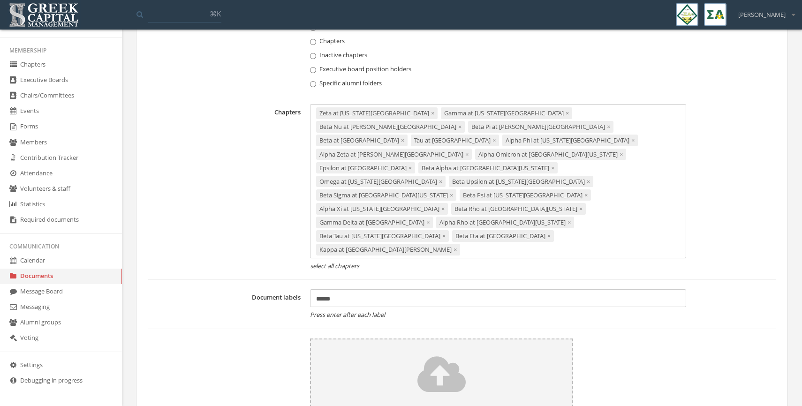
click at [654, 223] on div "Zeta at Louisiana State University × Gamma at Michigan State University × Beta …" at bounding box center [498, 181] width 377 height 154
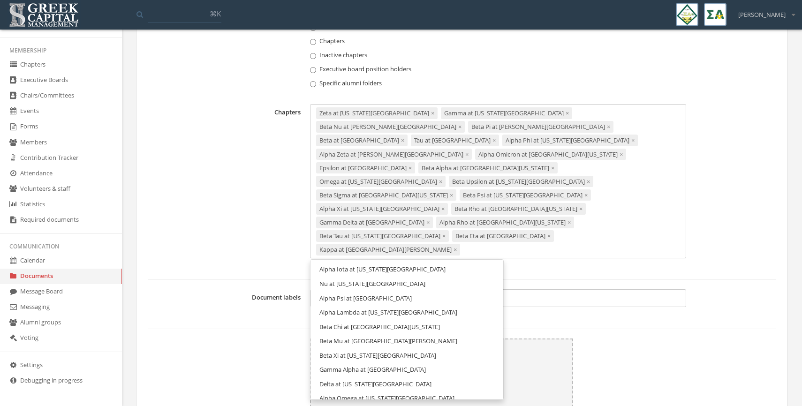
click at [469, 262] on link "Alpha Iota at [US_STATE][GEOGRAPHIC_DATA]" at bounding box center [407, 269] width 186 height 15
click at [520, 239] on div "Zeta at Louisiana State University × Gamma at Michigan State University × Beta …" at bounding box center [498, 181] width 377 height 154
click at [442, 262] on link "Nu at [US_STATE][GEOGRAPHIC_DATA]" at bounding box center [407, 269] width 186 height 15
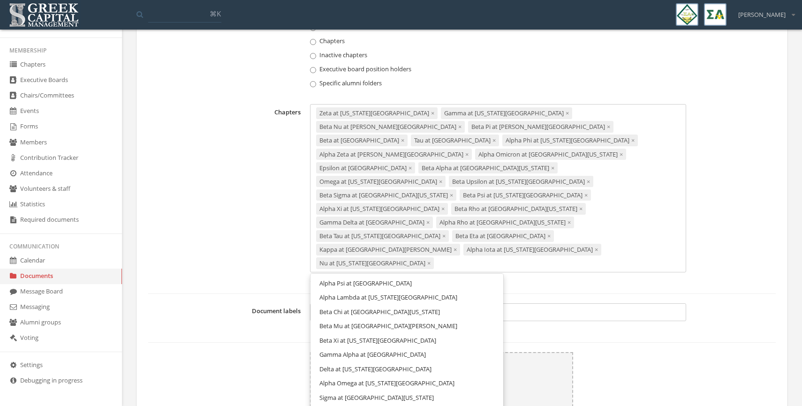
click at [574, 236] on div "Zeta at Louisiana State University × Gamma at Michigan State University × Beta …" at bounding box center [498, 188] width 377 height 168
click at [457, 276] on link "Alpha Psi at [GEOGRAPHIC_DATA]" at bounding box center [407, 283] width 186 height 15
click at [677, 235] on div "Zeta at Louisiana State University × Gamma at Michigan State University × Beta …" at bounding box center [498, 188] width 377 height 168
click at [466, 276] on link "Alpha Lambda at [US_STATE][GEOGRAPHIC_DATA]" at bounding box center [407, 283] width 186 height 15
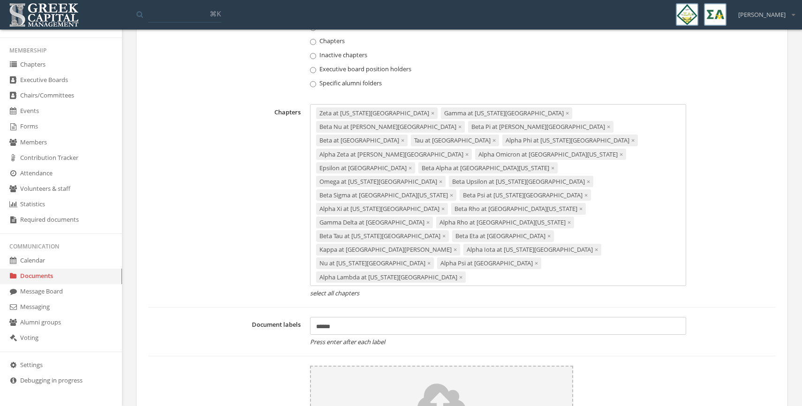
click at [468, 253] on div "Zeta at Louisiana State University × Gamma at Michigan State University × Beta …" at bounding box center [498, 195] width 377 height 182
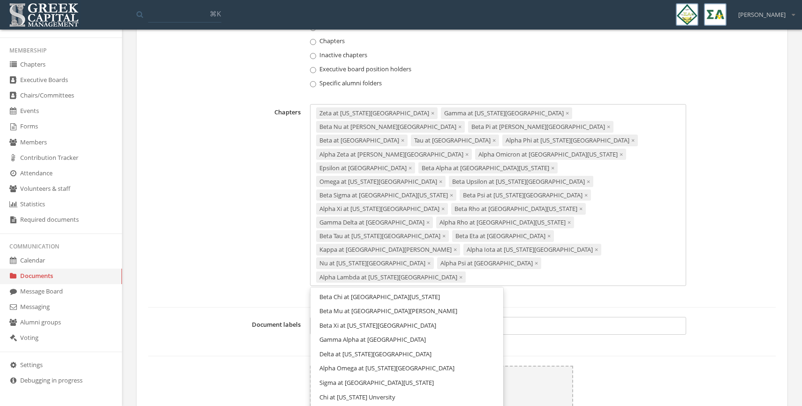
click at [451, 290] on link "Beta Chi at [GEOGRAPHIC_DATA][US_STATE]" at bounding box center [407, 297] width 186 height 15
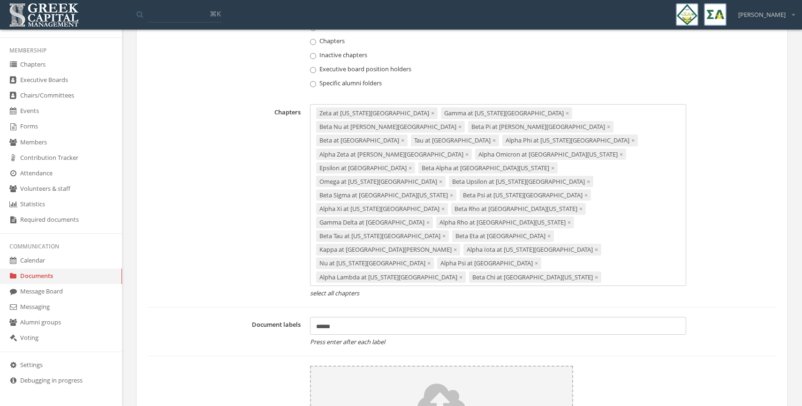
click at [591, 254] on div "Zeta at Louisiana State University × Gamma at Michigan State University × Beta …" at bounding box center [498, 195] width 377 height 182
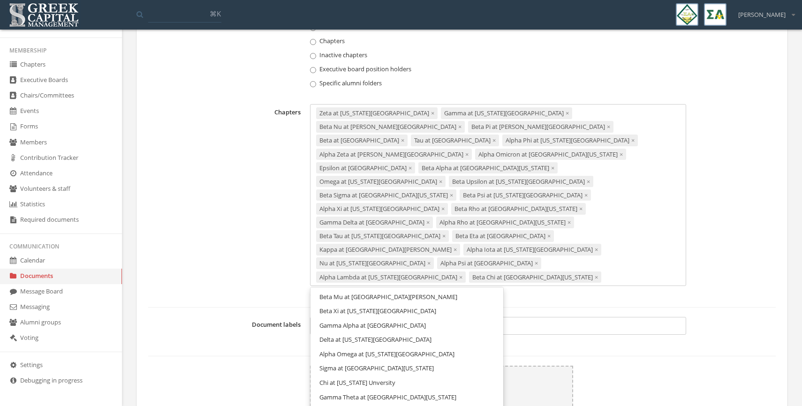
click at [444, 290] on link "Beta Mu at [GEOGRAPHIC_DATA][PERSON_NAME]" at bounding box center [407, 297] width 186 height 15
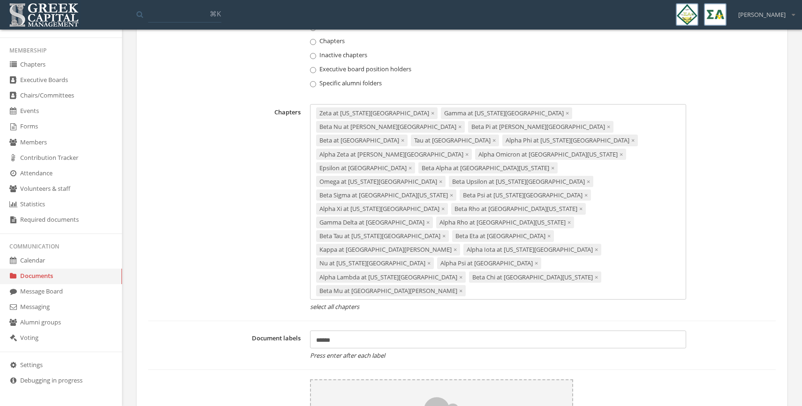
click at [552, 264] on div "Zeta at Louisiana State University × Gamma at Michigan State University × Beta …" at bounding box center [498, 202] width 377 height 196
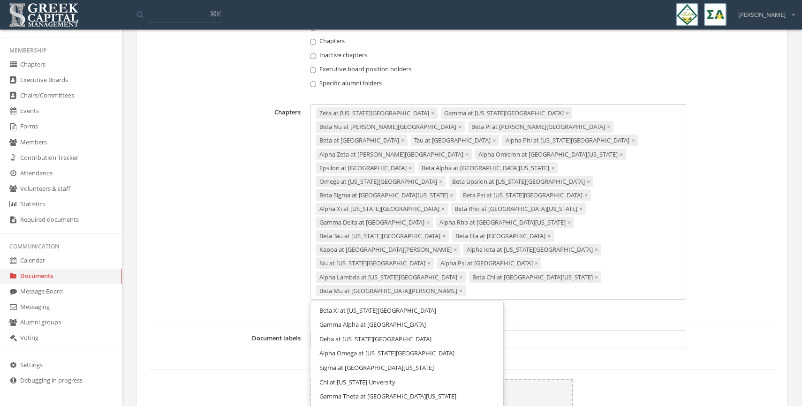
click at [447, 303] on link "Beta Xi at [US_STATE][GEOGRAPHIC_DATA]" at bounding box center [407, 310] width 186 height 15
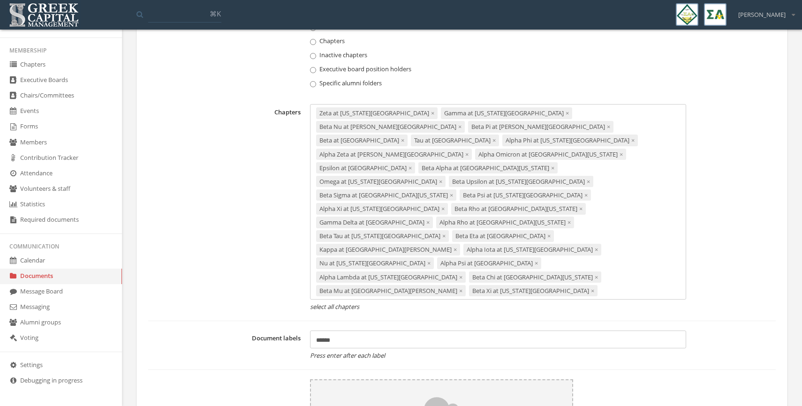
click at [570, 264] on div "Zeta at Louisiana State University × Gamma at Michigan State University × Beta …" at bounding box center [498, 202] width 377 height 196
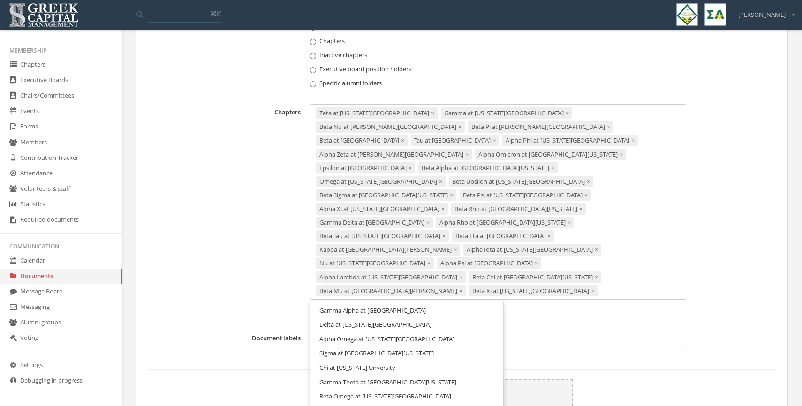
click at [450, 303] on link "Gamma Alpha at [GEOGRAPHIC_DATA]" at bounding box center [407, 310] width 186 height 15
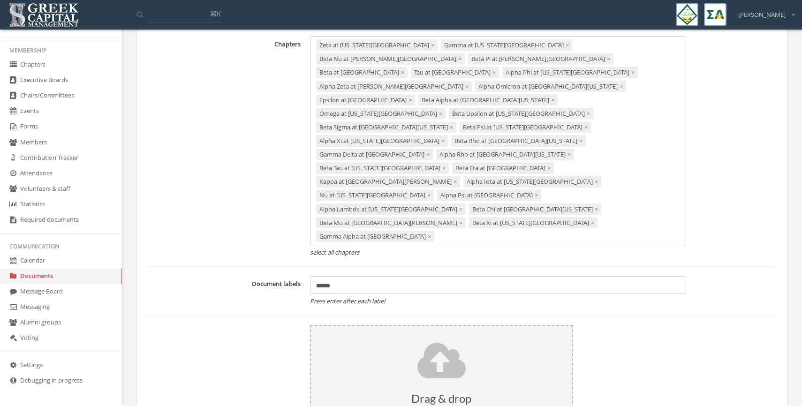
scroll to position [162, 0]
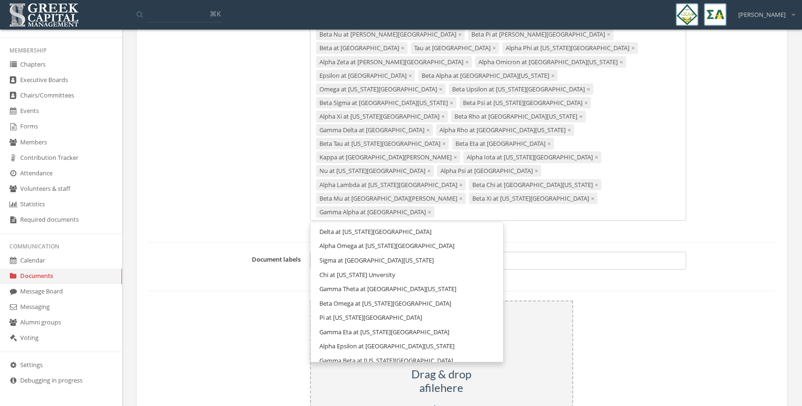
click at [671, 168] on div "Zeta at Louisiana State University × Gamma at Michigan State University × Beta …" at bounding box center [498, 116] width 377 height 209
click at [453, 225] on link "Delta at [US_STATE][GEOGRAPHIC_DATA]" at bounding box center [407, 232] width 186 height 15
click at [445, 187] on div "Zeta at Louisiana State University × Gamma at Michigan State University × Beta …" at bounding box center [498, 116] width 377 height 209
click at [431, 227] on span "Alpha Omega at [US_STATE][GEOGRAPHIC_DATA]" at bounding box center [386, 231] width 135 height 8
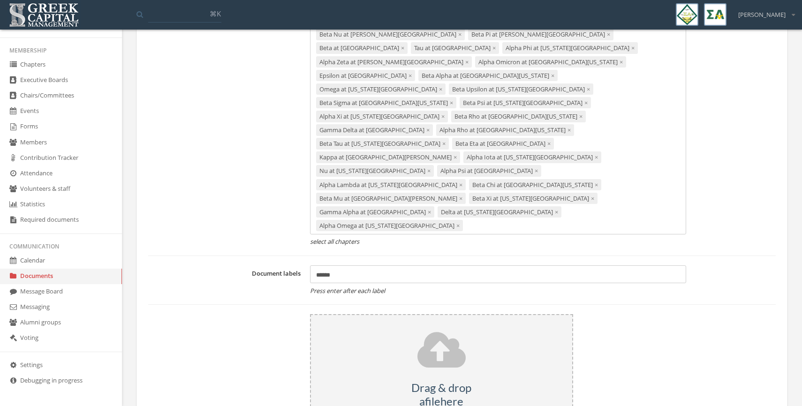
click at [552, 186] on div "Zeta at Louisiana State University × Gamma at Michigan State University × Beta …" at bounding box center [498, 123] width 377 height 223
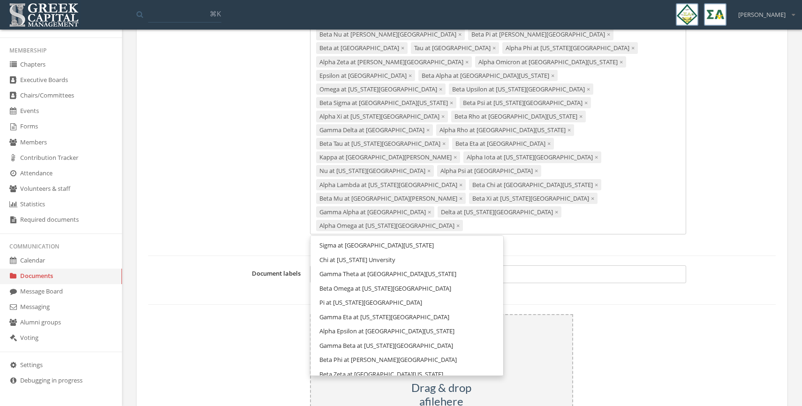
click at [449, 238] on link "Sigma at [GEOGRAPHIC_DATA][US_STATE]" at bounding box center [407, 245] width 186 height 15
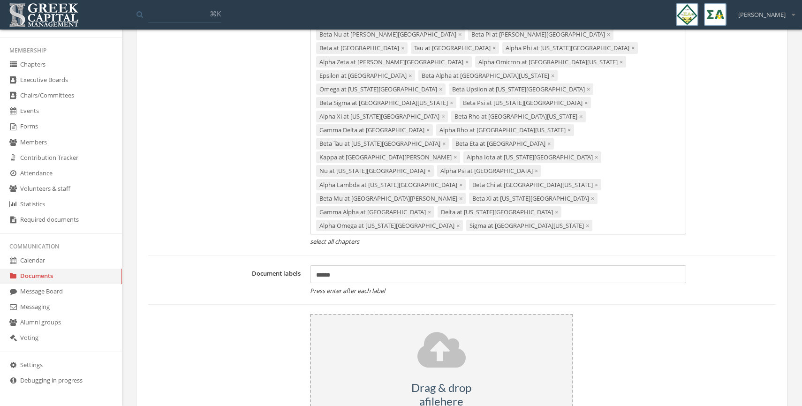
click at [662, 184] on div "Zeta at Louisiana State University × Gamma at Michigan State University × Beta …" at bounding box center [498, 123] width 377 height 223
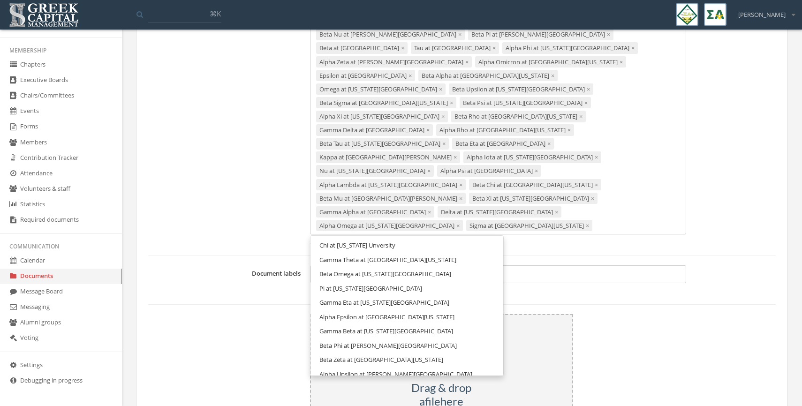
click at [479, 238] on link "Chi at [US_STATE] Unversity" at bounding box center [407, 245] width 186 height 15
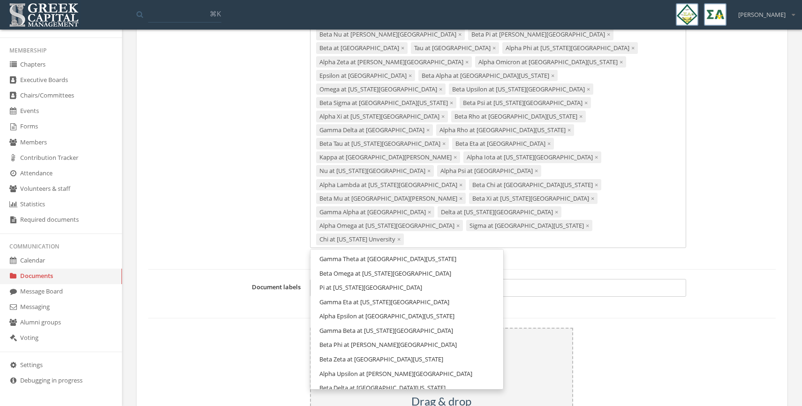
click at [473, 200] on div "Zeta at Louisiana State University × Gamma at Michigan State University × Beta …" at bounding box center [498, 130] width 377 height 236
click at [449, 252] on link "Gamma Theta at [GEOGRAPHIC_DATA][US_STATE]" at bounding box center [407, 259] width 186 height 15
click at [580, 199] on div "Zeta at Louisiana State University × Gamma at Michigan State University × Beta …" at bounding box center [498, 130] width 377 height 236
click at [455, 252] on link "Beta Omega at [US_STATE][GEOGRAPHIC_DATA]" at bounding box center [407, 259] width 186 height 15
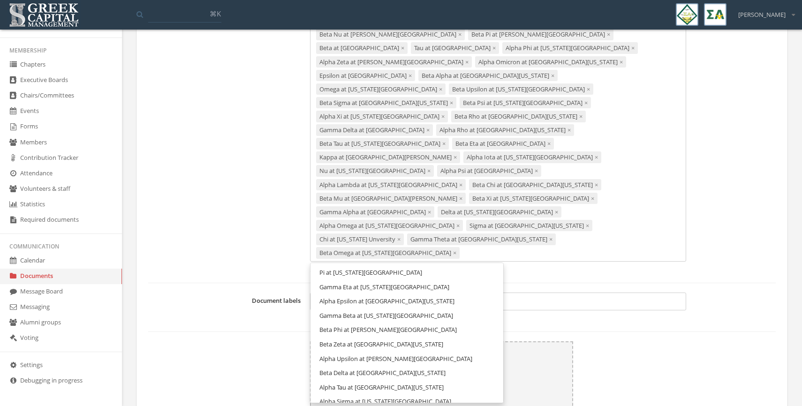
click at [499, 213] on div "Zeta at Louisiana State University × Gamma at Michigan State University × Beta …" at bounding box center [498, 137] width 377 height 250
click at [450, 265] on link "Pi at [US_STATE][GEOGRAPHIC_DATA]" at bounding box center [407, 272] width 186 height 15
click at [554, 212] on div "Zeta at Louisiana State University × Gamma at Michigan State University × Beta …" at bounding box center [498, 137] width 377 height 250
click at [457, 265] on link "Gamma Eta at [US_STATE][GEOGRAPHIC_DATA]" at bounding box center [407, 272] width 186 height 15
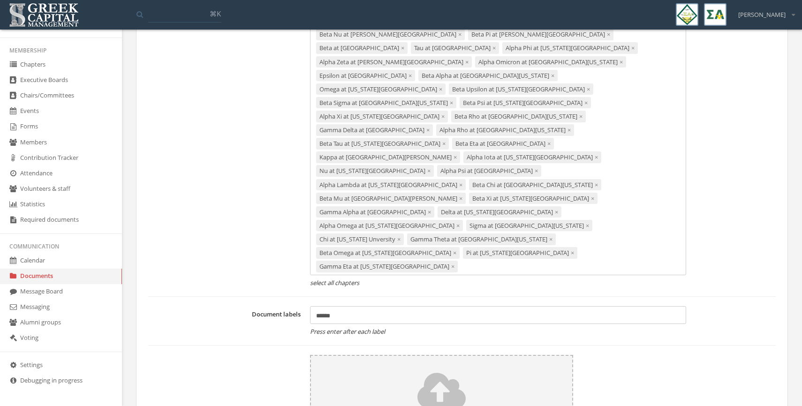
click at [640, 213] on div "Zeta at Louisiana State University × Gamma at Michigan State University × Beta …" at bounding box center [498, 144] width 377 height 264
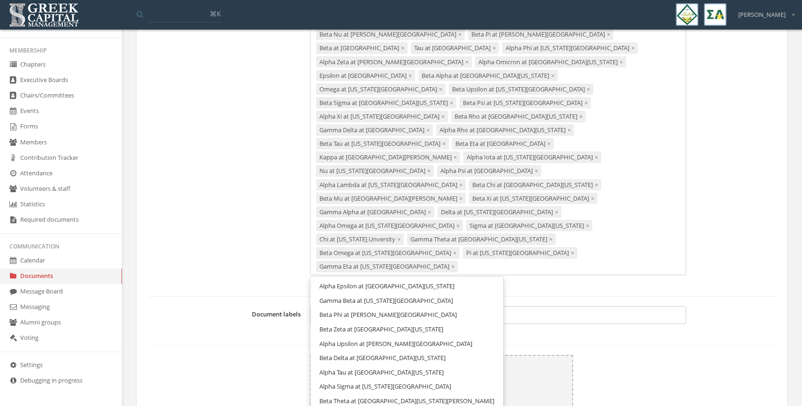
click at [478, 279] on link "Alpha Epsilon at [GEOGRAPHIC_DATA][US_STATE]" at bounding box center [407, 286] width 186 height 15
click at [465, 229] on div "Zeta at Louisiana State University × Gamma at Michigan State University × Beta …" at bounding box center [498, 144] width 377 height 264
click at [454, 279] on link "Gamma Beta at [US_STATE][GEOGRAPHIC_DATA]" at bounding box center [407, 286] width 186 height 15
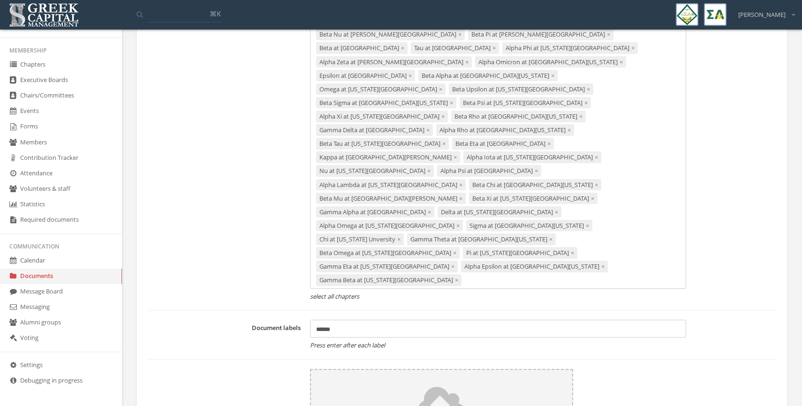
click at [592, 227] on div "Zeta at Louisiana State University × Gamma at Michigan State University × Beta …" at bounding box center [498, 150] width 377 height 277
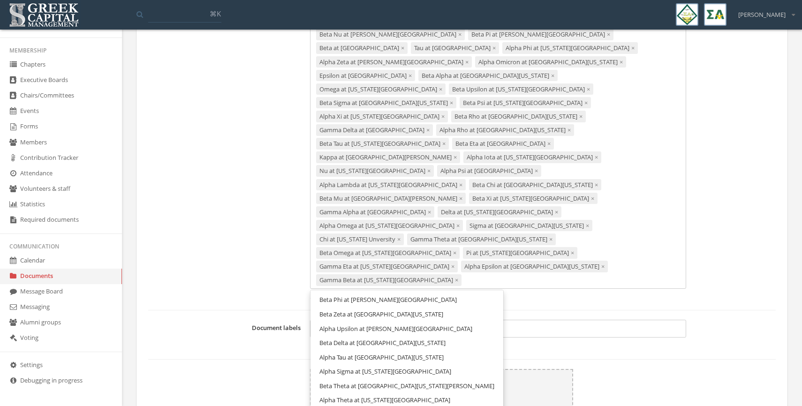
click at [463, 290] on ul "Beta Phi at Morehead State University Beta Zeta at University of Wisconsin Rive…" at bounding box center [407, 360] width 194 height 141
click at [457, 293] on link "Beta Phi at [PERSON_NAME][GEOGRAPHIC_DATA]" at bounding box center [407, 300] width 186 height 15
click at [521, 238] on div "Zeta at Louisiana State University × Gamma at Michigan State University × Beta …" at bounding box center [498, 150] width 377 height 277
click at [440, 295] on span "Beta Zeta at [GEOGRAPHIC_DATA][US_STATE]" at bounding box center [381, 299] width 124 height 8
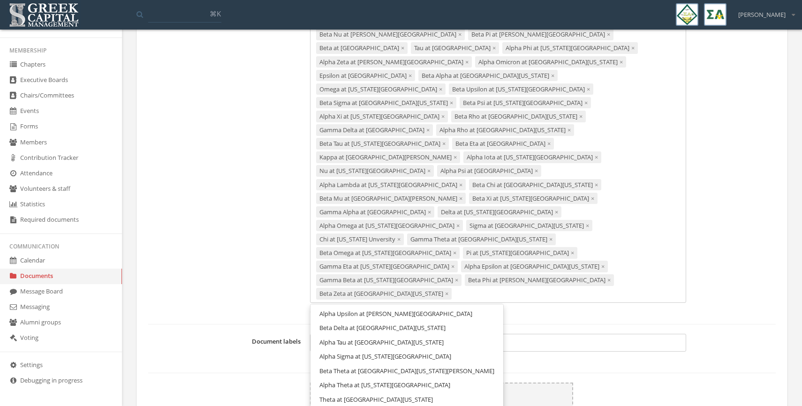
click at [607, 237] on div "Zeta at Louisiana State University × Gamma at Michigan State University × Beta …" at bounding box center [498, 157] width 377 height 291
click at [434, 307] on link "Alpha Upsilon at [PERSON_NAME][GEOGRAPHIC_DATA]" at bounding box center [407, 314] width 186 height 15
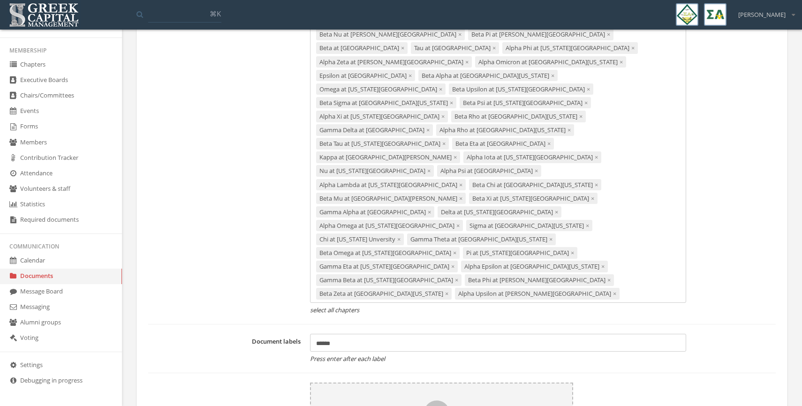
click at [454, 252] on div "Zeta at Louisiana State University × Gamma at Michigan State University × Beta …" at bounding box center [498, 157] width 377 height 291
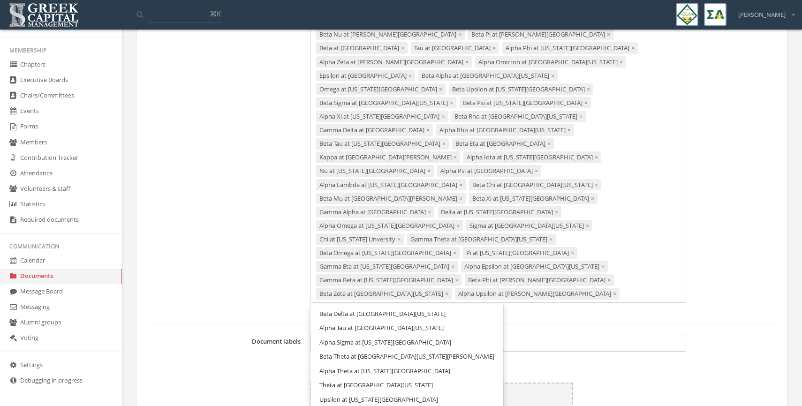
click at [446, 310] on span "Beta Delta at [GEOGRAPHIC_DATA][US_STATE]" at bounding box center [382, 314] width 126 height 8
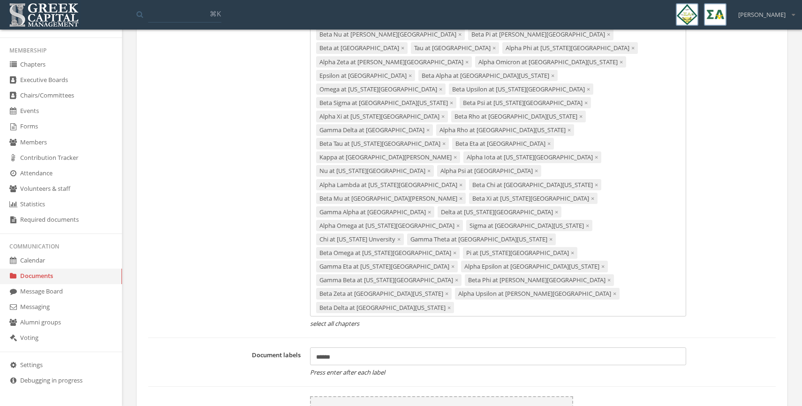
click at [613, 254] on div "Zeta at Louisiana State University × Gamma at Michigan State University × Beta …" at bounding box center [498, 164] width 377 height 304
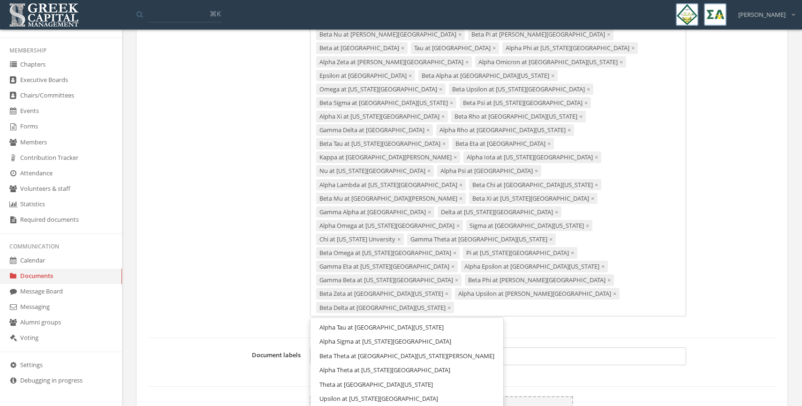
click at [439, 320] on link "Alpha Tau at [GEOGRAPHIC_DATA][US_STATE]" at bounding box center [407, 327] width 186 height 15
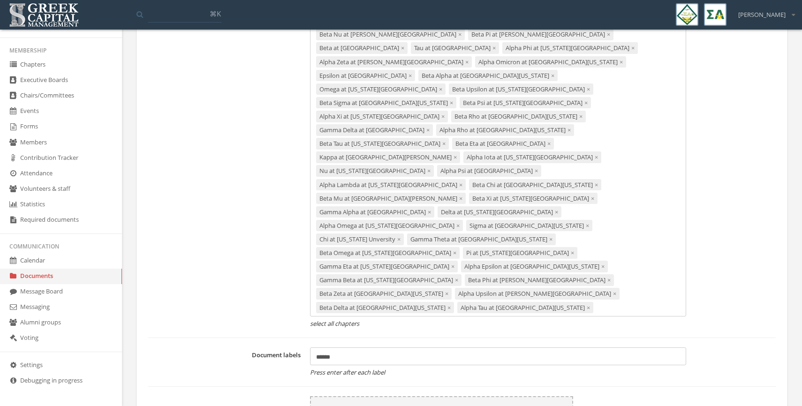
click at [496, 272] on div "Zeta at Louisiana State University × Gamma at Michigan State University × Beta …" at bounding box center [498, 164] width 377 height 304
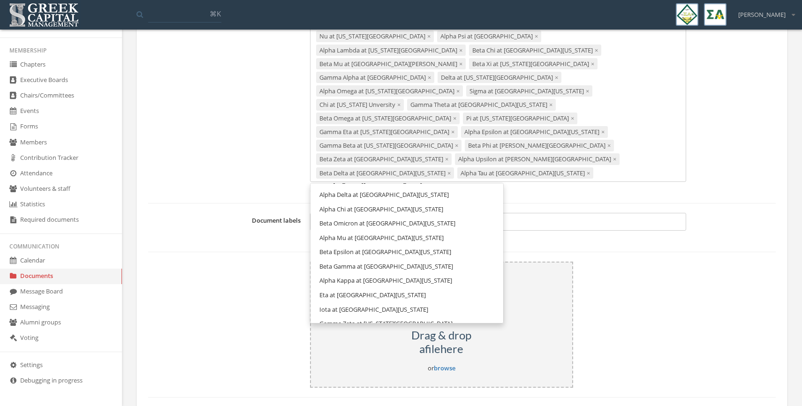
scroll to position [0, 0]
click at [402, 189] on span "Alpha Sigma at [US_STATE][GEOGRAPHIC_DATA]" at bounding box center [385, 193] width 132 height 8
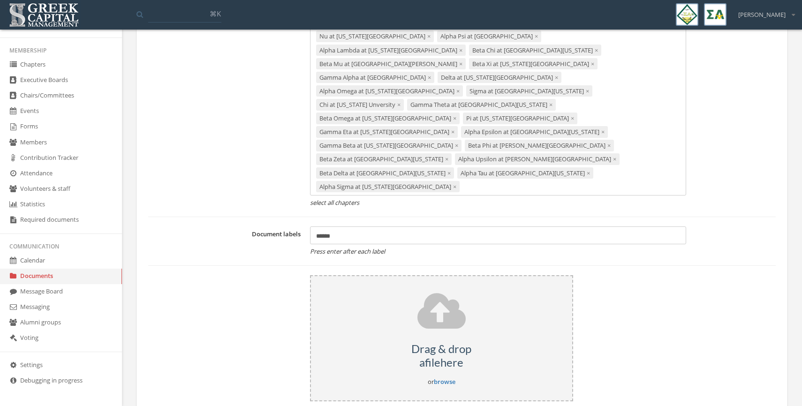
click at [585, 134] on div "Zeta at Louisiana State University × Gamma at Michigan State University × Beta …" at bounding box center [498, 36] width 377 height 318
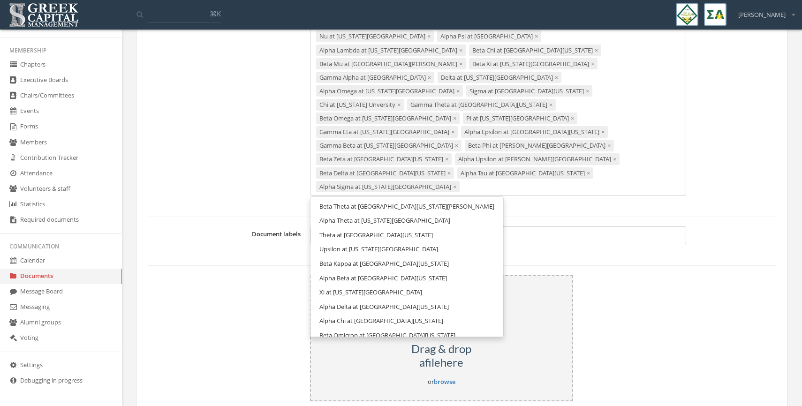
click at [482, 199] on link "Beta Theta at [GEOGRAPHIC_DATA][US_STATE][PERSON_NAME]" at bounding box center [407, 206] width 186 height 15
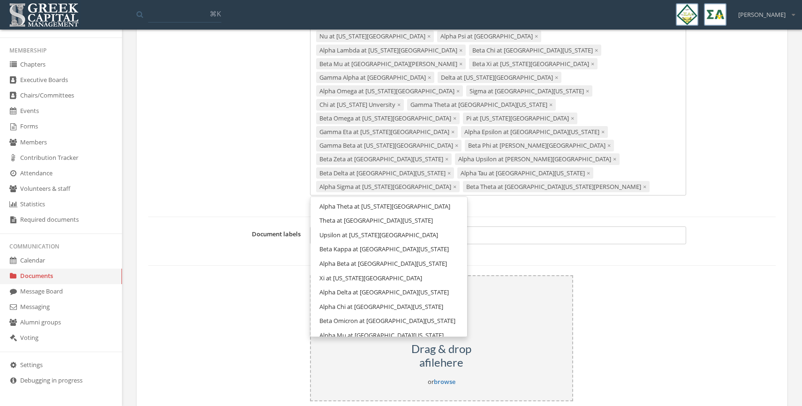
click at [475, 148] on div "Zeta at Louisiana State University × Gamma at Michigan State University × Beta …" at bounding box center [498, 36] width 377 height 318
click at [462, 199] on link "Alpha Theta at [US_STATE][GEOGRAPHIC_DATA]" at bounding box center [389, 206] width 150 height 15
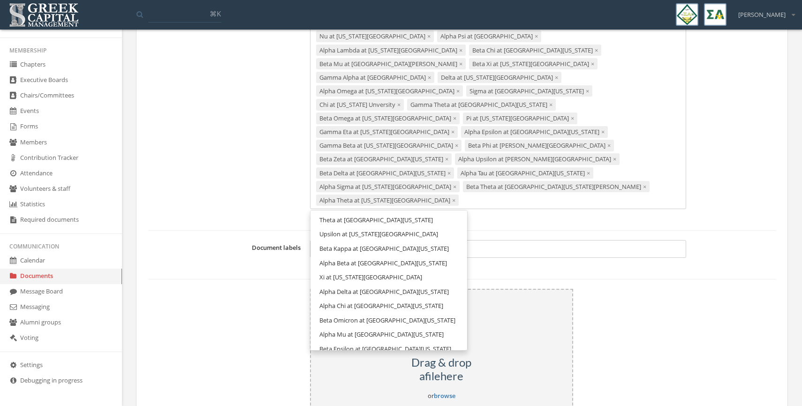
click at [628, 149] on div "Zeta at Louisiana State University × Gamma at Michigan State University × Beta …" at bounding box center [498, 43] width 377 height 332
click at [462, 213] on link "Theta at [GEOGRAPHIC_DATA][US_STATE]" at bounding box center [389, 220] width 150 height 15
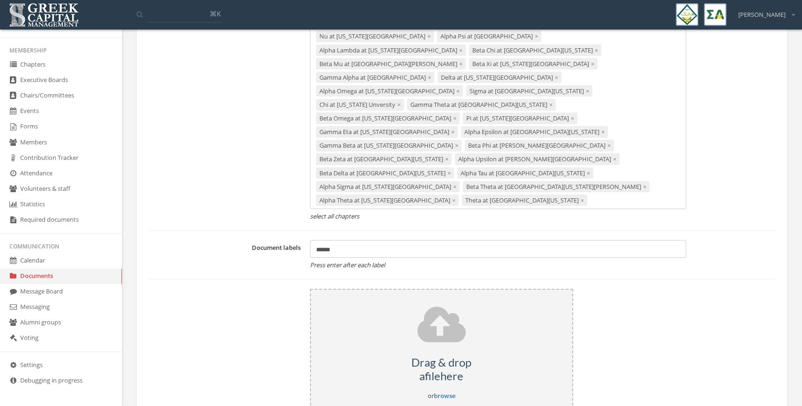
click at [533, 159] on div "Zeta at Louisiana State University × Gamma at Michigan State University × Beta …" at bounding box center [498, 43] width 377 height 332
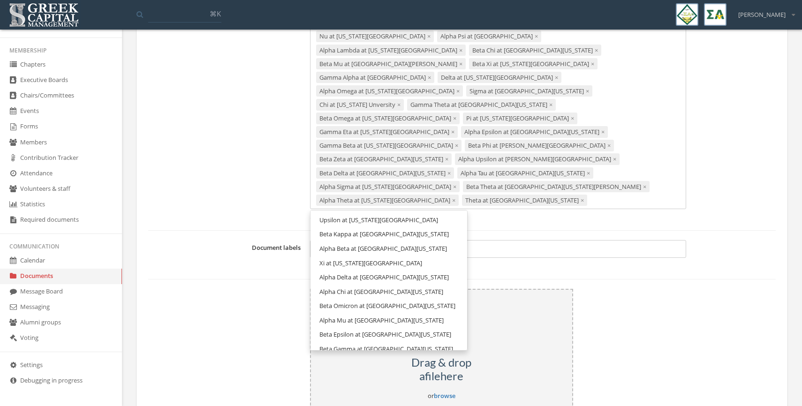
click at [450, 213] on link "Upsilon at [US_STATE][GEOGRAPHIC_DATA]" at bounding box center [389, 220] width 150 height 15
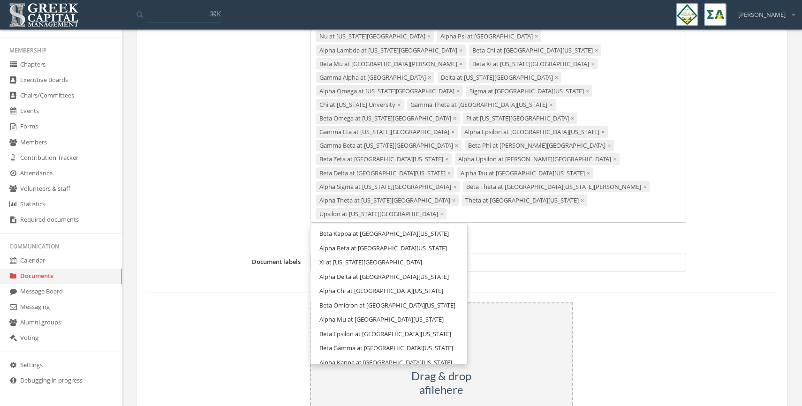
click at [572, 159] on div "Zeta at Louisiana State University × Gamma at Michigan State University × Beta …" at bounding box center [498, 50] width 377 height 346
click at [449, 227] on link "Beta Kappa at [GEOGRAPHIC_DATA][US_STATE]" at bounding box center [389, 234] width 150 height 15
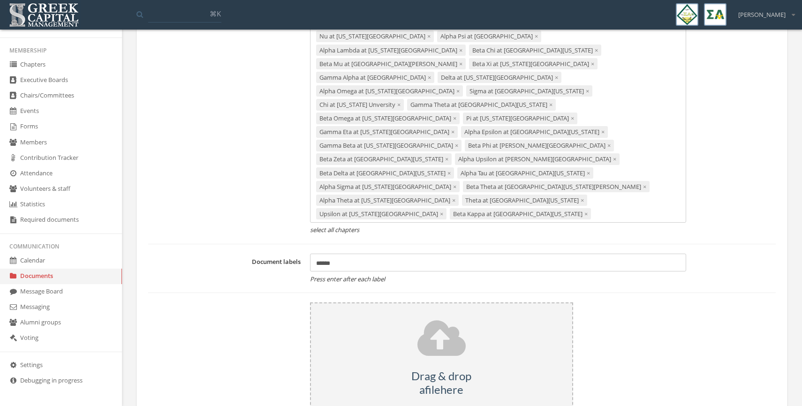
click at [495, 172] on div "Zeta at Louisiana State University × Gamma at Michigan State University × Beta …" at bounding box center [498, 50] width 377 height 346
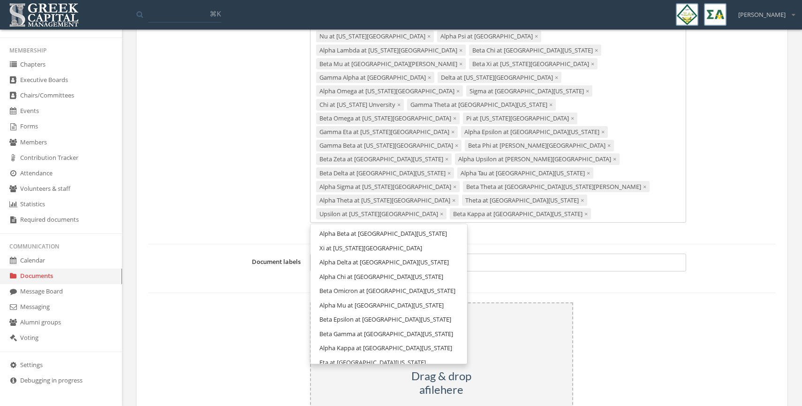
click at [447, 229] on span "Alpha Beta at [GEOGRAPHIC_DATA][US_STATE]" at bounding box center [383, 233] width 128 height 8
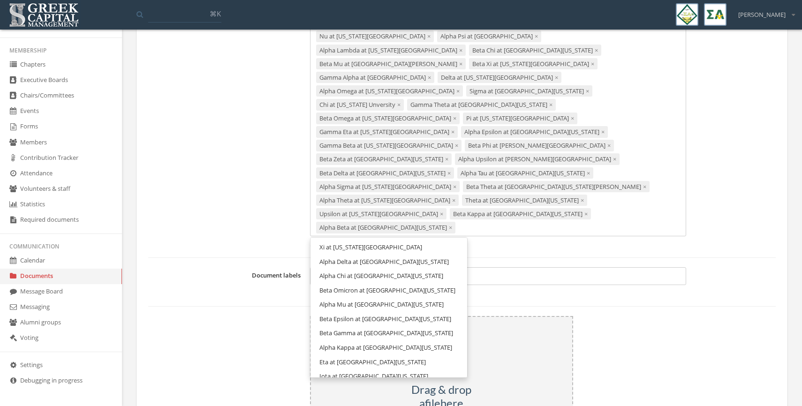
click at [642, 178] on div "Zeta at Louisiana State University × Gamma at Michigan State University × Beta …" at bounding box center [498, 56] width 377 height 359
click at [454, 240] on link "Xi at [US_STATE][GEOGRAPHIC_DATA]" at bounding box center [389, 247] width 150 height 15
click at [487, 183] on div "Zeta at Louisiana State University × Gamma at Michigan State University × Beta …" at bounding box center [498, 56] width 377 height 359
click at [452, 240] on link "Alpha Delta at [GEOGRAPHIC_DATA][US_STATE]" at bounding box center [389, 247] width 150 height 15
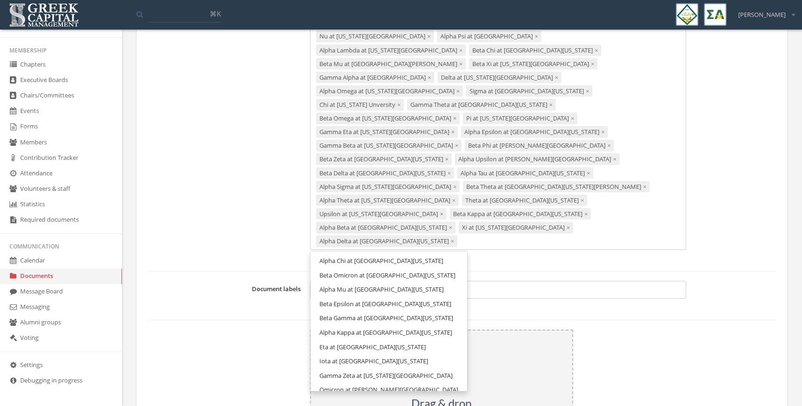
click at [545, 189] on div "Zeta at Louisiana State University × Gamma at Michigan State University × Beta …" at bounding box center [498, 63] width 377 height 373
click at [464, 254] on link "Alpha Chi at [GEOGRAPHIC_DATA][US_STATE]" at bounding box center [389, 261] width 150 height 15
click at [654, 189] on div "Zeta at Louisiana State University × Gamma at Michigan State University × Beta …" at bounding box center [498, 63] width 377 height 373
click at [463, 254] on link "Beta Omicron at [GEOGRAPHIC_DATA][US_STATE]" at bounding box center [389, 261] width 150 height 15
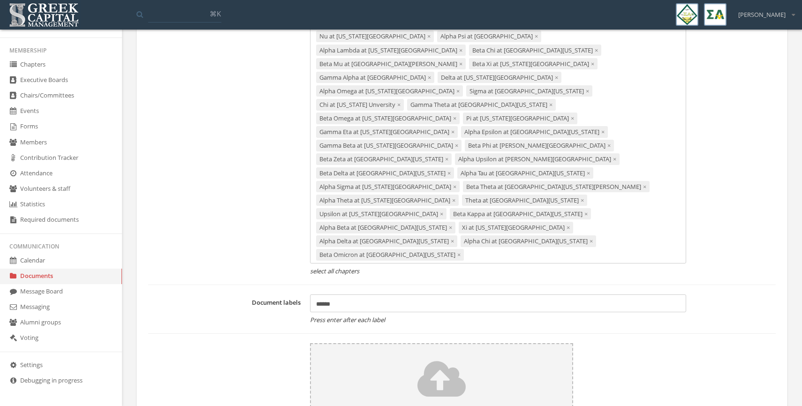
click at [449, 200] on div "Zeta at Louisiana State University × Gamma at Michigan State University × Beta …" at bounding box center [498, 70] width 377 height 386
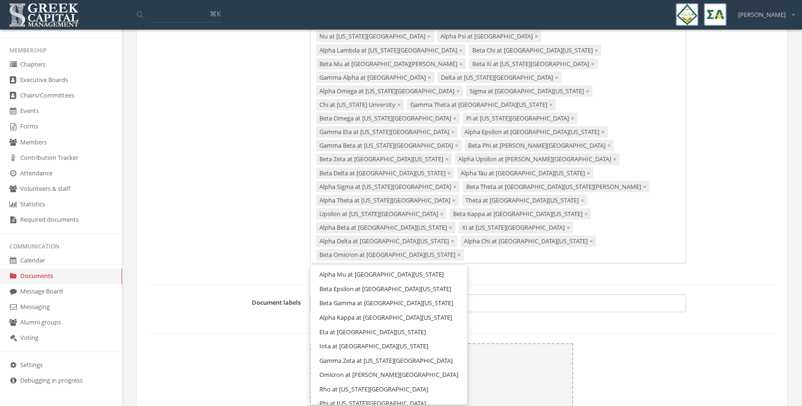
click at [435, 267] on link "Alpha Mu at [GEOGRAPHIC_DATA][US_STATE]" at bounding box center [389, 274] width 150 height 15
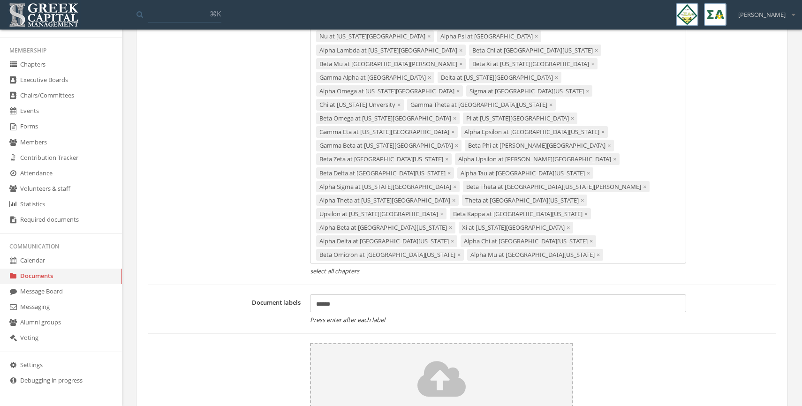
click at [558, 203] on div "Zeta at Louisiana State University × Gamma at Michigan State University × Beta …" at bounding box center [498, 70] width 377 height 386
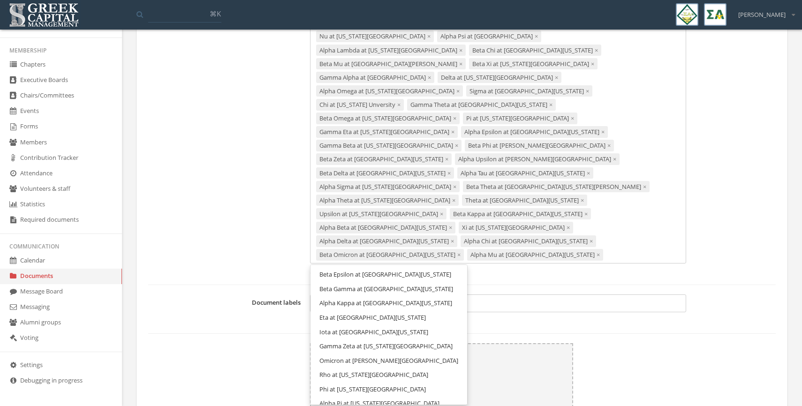
click at [464, 267] on link "Beta Epsilon at [GEOGRAPHIC_DATA][US_STATE]" at bounding box center [389, 274] width 150 height 15
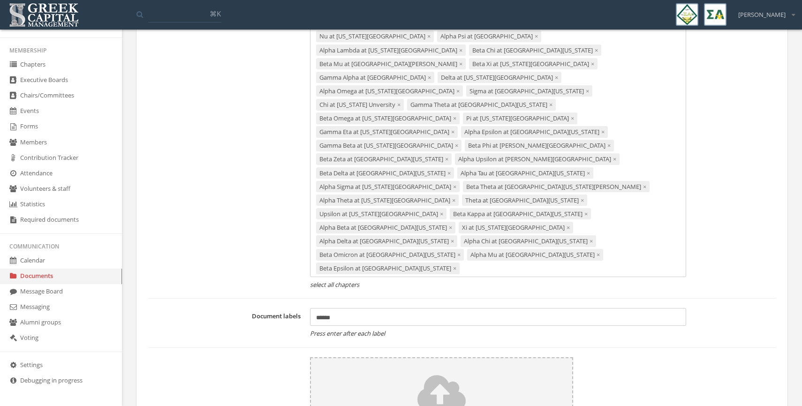
click at [673, 200] on div "Zeta at Louisiana State University × Gamma at Michigan State University × Beta …" at bounding box center [498, 77] width 377 height 400
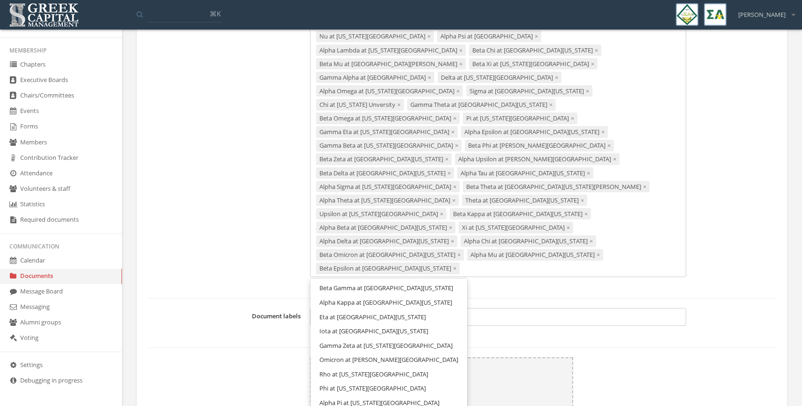
click at [455, 281] on link "Beta Gamma at [GEOGRAPHIC_DATA][US_STATE]" at bounding box center [389, 288] width 150 height 15
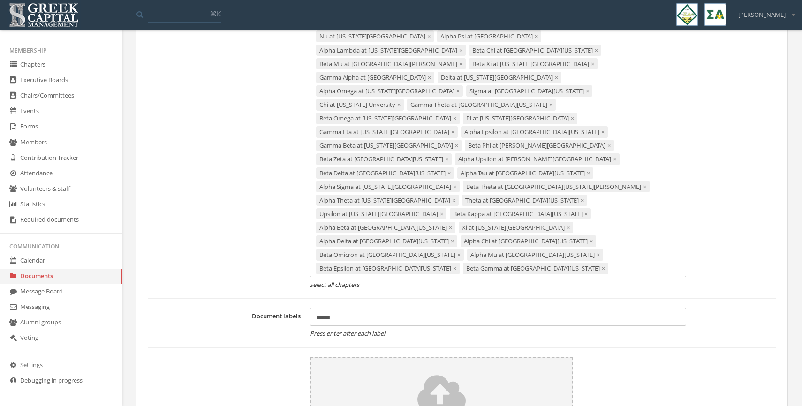
click at [439, 218] on div "Zeta at Louisiana State University × Gamma at Michigan State University × Beta …" at bounding box center [498, 77] width 377 height 400
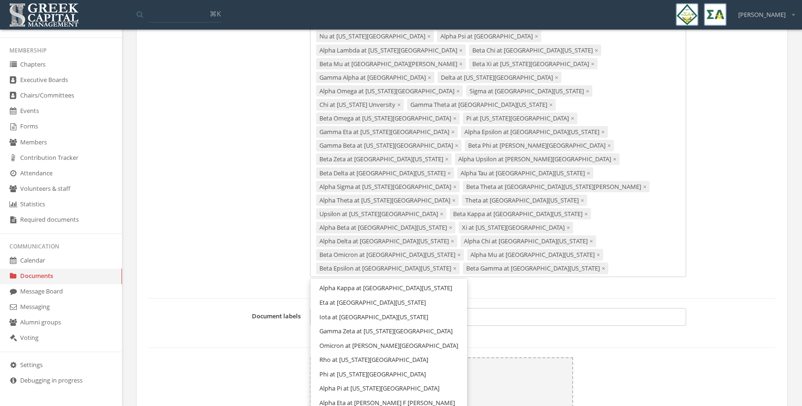
click at [429, 281] on link "Alpha Kappa at [GEOGRAPHIC_DATA][US_STATE]" at bounding box center [389, 288] width 150 height 15
click at [562, 221] on div "Zeta at Louisiana State University × Gamma at Michigan State University × Beta …" at bounding box center [498, 84] width 377 height 414
click at [454, 295] on link "Eta at [GEOGRAPHIC_DATA][US_STATE]" at bounding box center [389, 302] width 150 height 15
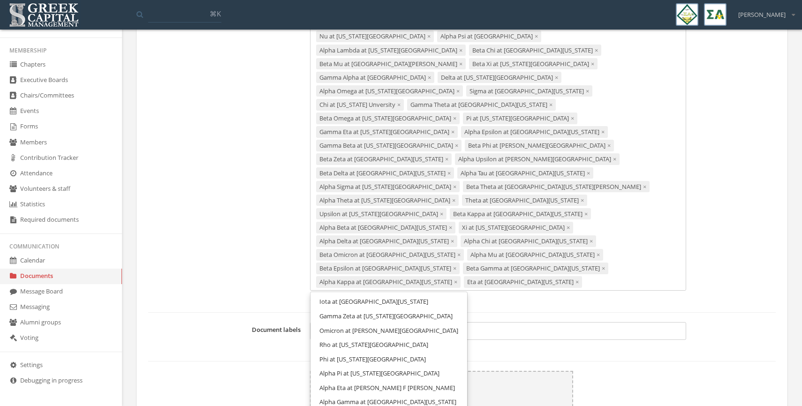
click at [666, 210] on div "Zeta at Louisiana State University × Gamma at Michigan State University × Beta …" at bounding box center [498, 84] width 377 height 414
click at [414, 295] on link "Iota at [GEOGRAPHIC_DATA][US_STATE]" at bounding box center [389, 302] width 150 height 15
click at [438, 227] on div "Zeta at Louisiana State University × Gamma at Michigan State University × Beta …" at bounding box center [498, 90] width 377 height 427
click at [426, 311] on span "Gamma Zeta at [US_STATE][GEOGRAPHIC_DATA]" at bounding box center [385, 315] width 133 height 8
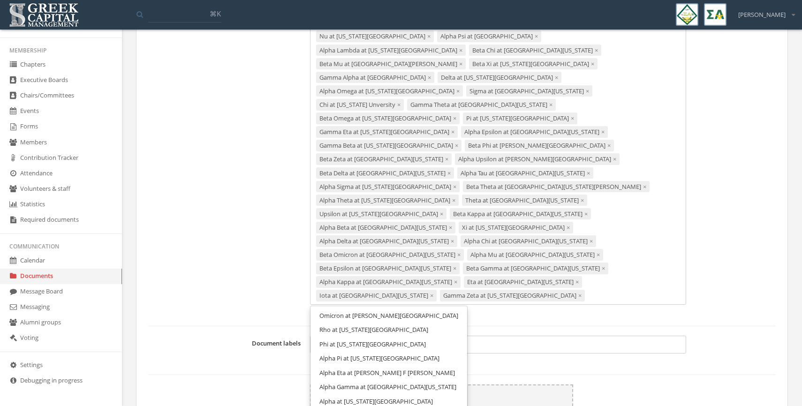
click at [563, 226] on div "Zeta at Louisiana State University × Gamma at Michigan State University × Beta …" at bounding box center [498, 90] width 377 height 427
click at [444, 309] on link "Omicron at [PERSON_NAME][GEOGRAPHIC_DATA]" at bounding box center [389, 316] width 150 height 15
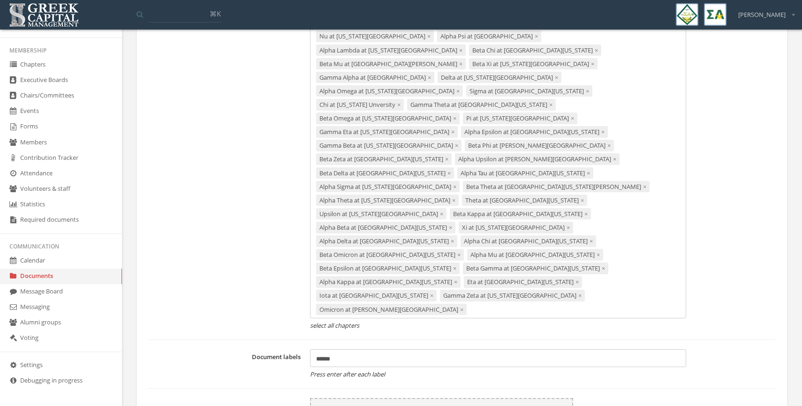
click at [673, 229] on div "Zeta at Louisiana State University × Gamma at Michigan State University × Beta …" at bounding box center [498, 97] width 377 height 441
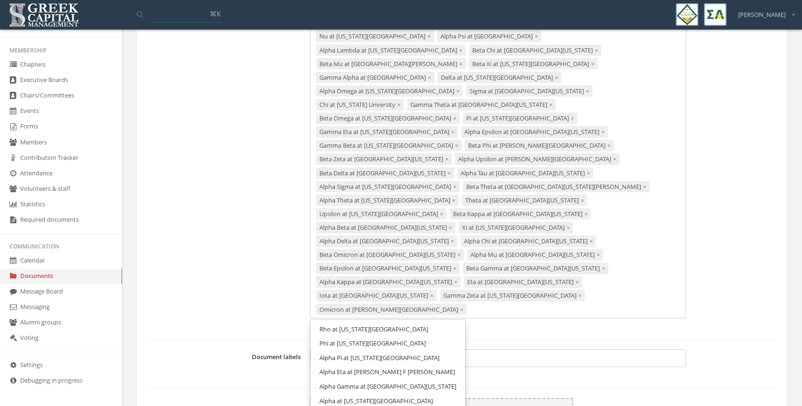
click at [428, 322] on link "Rho at [US_STATE][GEOGRAPHIC_DATA]" at bounding box center [388, 329] width 148 height 15
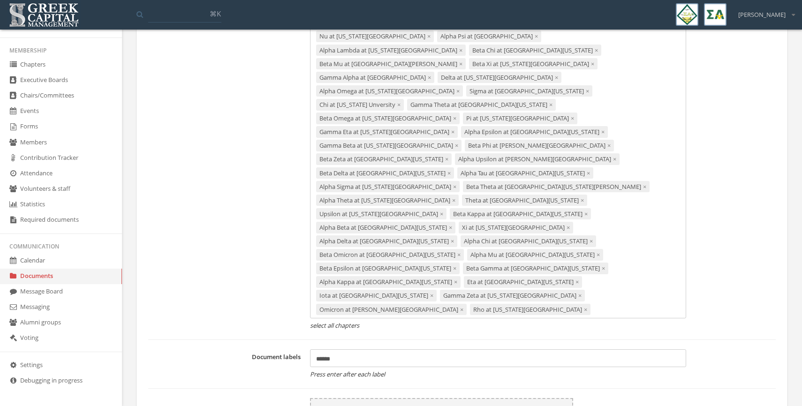
click at [447, 243] on div "Zeta at Louisiana State University × Gamma at Michigan State University × Beta …" at bounding box center [498, 97] width 377 height 441
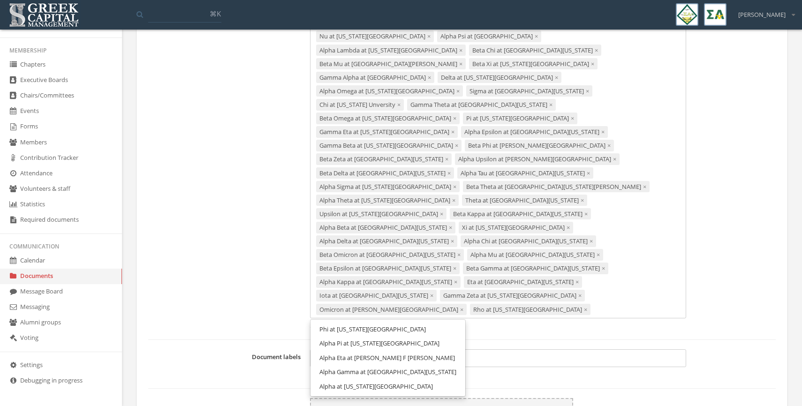
click at [441, 322] on link "Phi at [US_STATE][GEOGRAPHIC_DATA]" at bounding box center [388, 329] width 148 height 15
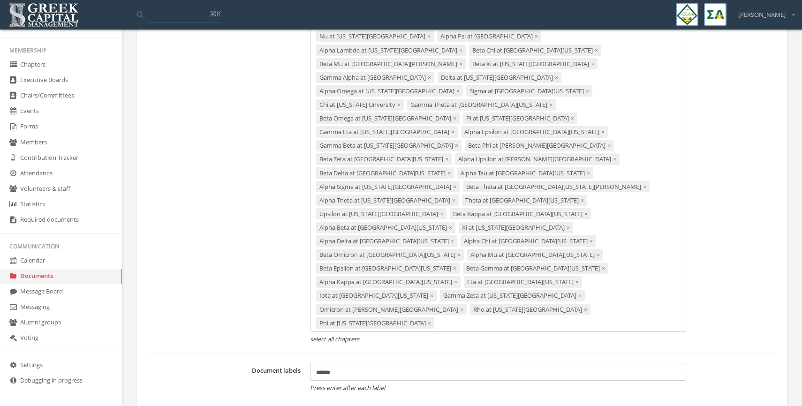
click at [561, 246] on div "Zeta at Louisiana State University × Gamma at Michigan State University × Beta …" at bounding box center [498, 104] width 377 height 455
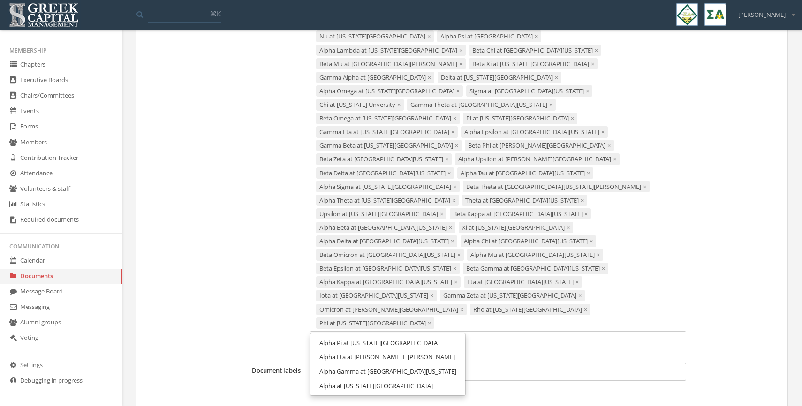
click at [462, 336] on link "Alpha Pi at [US_STATE][GEOGRAPHIC_DATA]" at bounding box center [388, 343] width 148 height 15
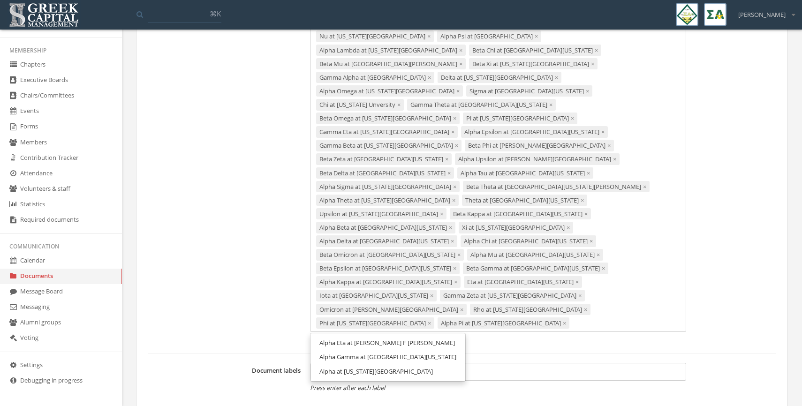
click at [656, 244] on div "Zeta at Louisiana State University × Gamma at Michigan State University × Beta …" at bounding box center [498, 104] width 377 height 455
click at [455, 336] on link "Alpha Eta at [PERSON_NAME] F [PERSON_NAME]" at bounding box center [388, 343] width 148 height 15
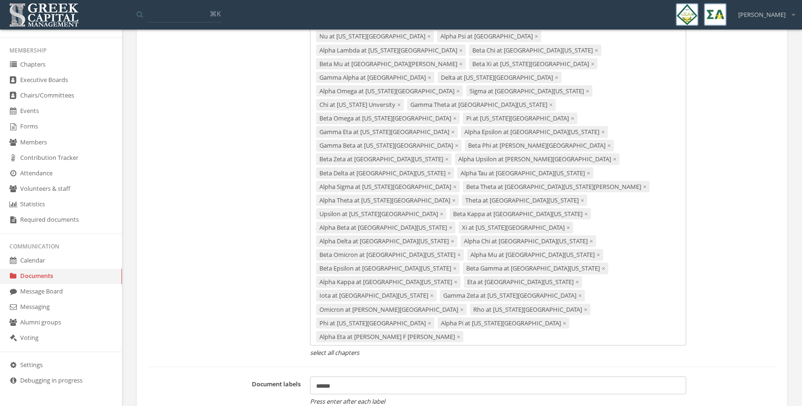
click at [447, 252] on div "Zeta at Louisiana State University × Gamma at Michigan State University × Beta …" at bounding box center [498, 111] width 377 height 469
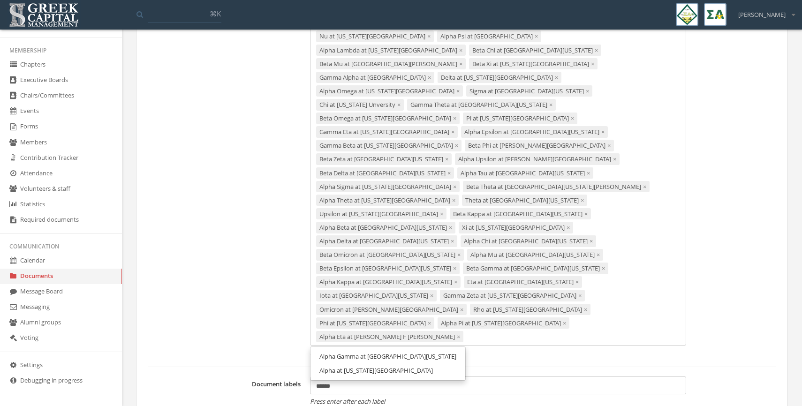
click at [434, 352] on span "Alpha Gamma at [GEOGRAPHIC_DATA][US_STATE]" at bounding box center [387, 356] width 137 height 8
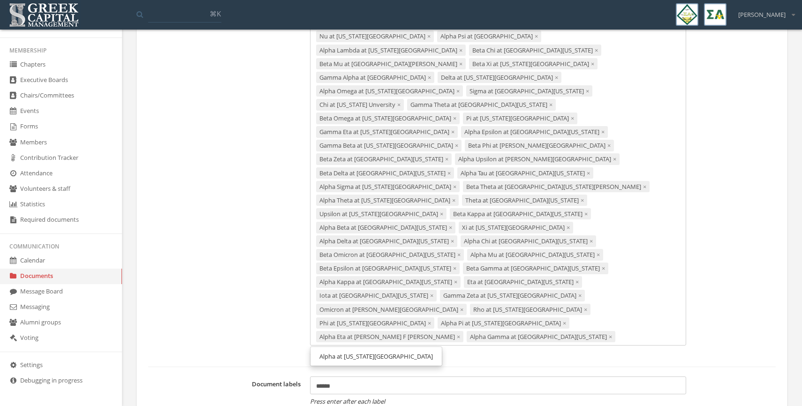
click at [601, 254] on div "Zeta at Louisiana State University × Gamma at Michigan State University × Beta …" at bounding box center [498, 111] width 377 height 469
click at [370, 352] on span "Alpha at [US_STATE][GEOGRAPHIC_DATA]" at bounding box center [376, 356] width 114 height 8
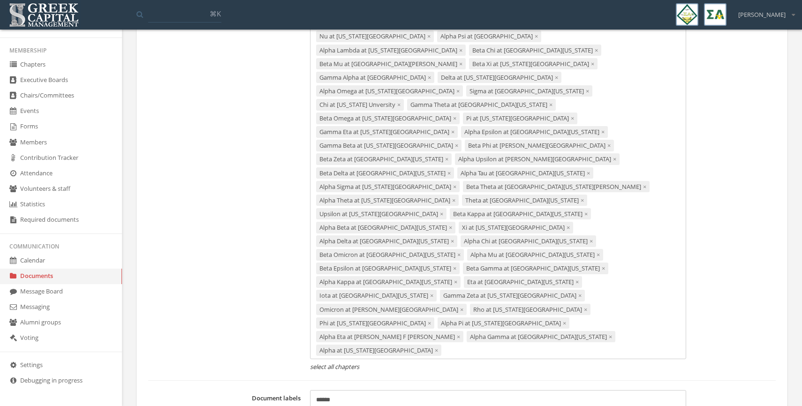
click at [427, 268] on div "Zeta at Louisiana State University × Gamma at Michigan State University × Beta …" at bounding box center [498, 118] width 377 height 482
click at [420, 363] on em "select all chapters" at bounding box center [498, 367] width 377 height 9
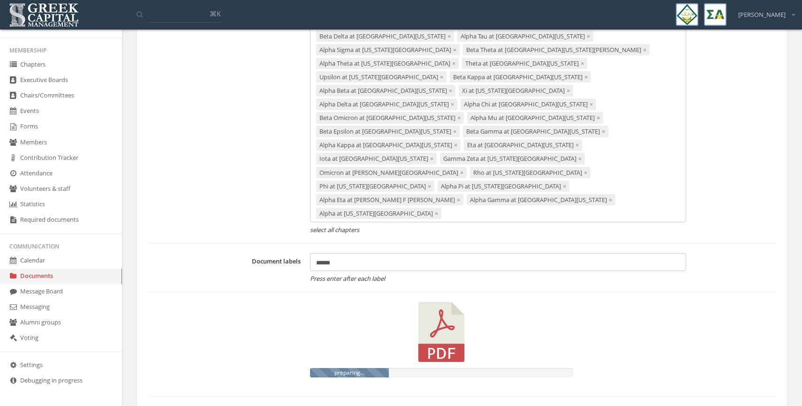
scroll to position [392, 0]
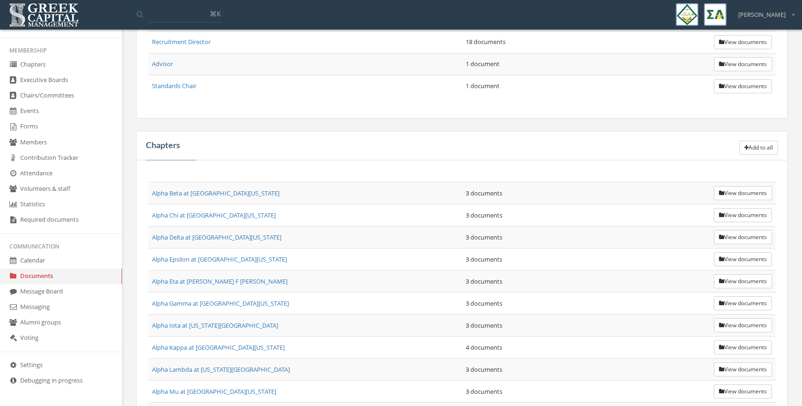
scroll to position [454, 0]
click at [732, 191] on button "View documents" at bounding box center [743, 191] width 58 height 14
